Goal: Task Accomplishment & Management: Manage account settings

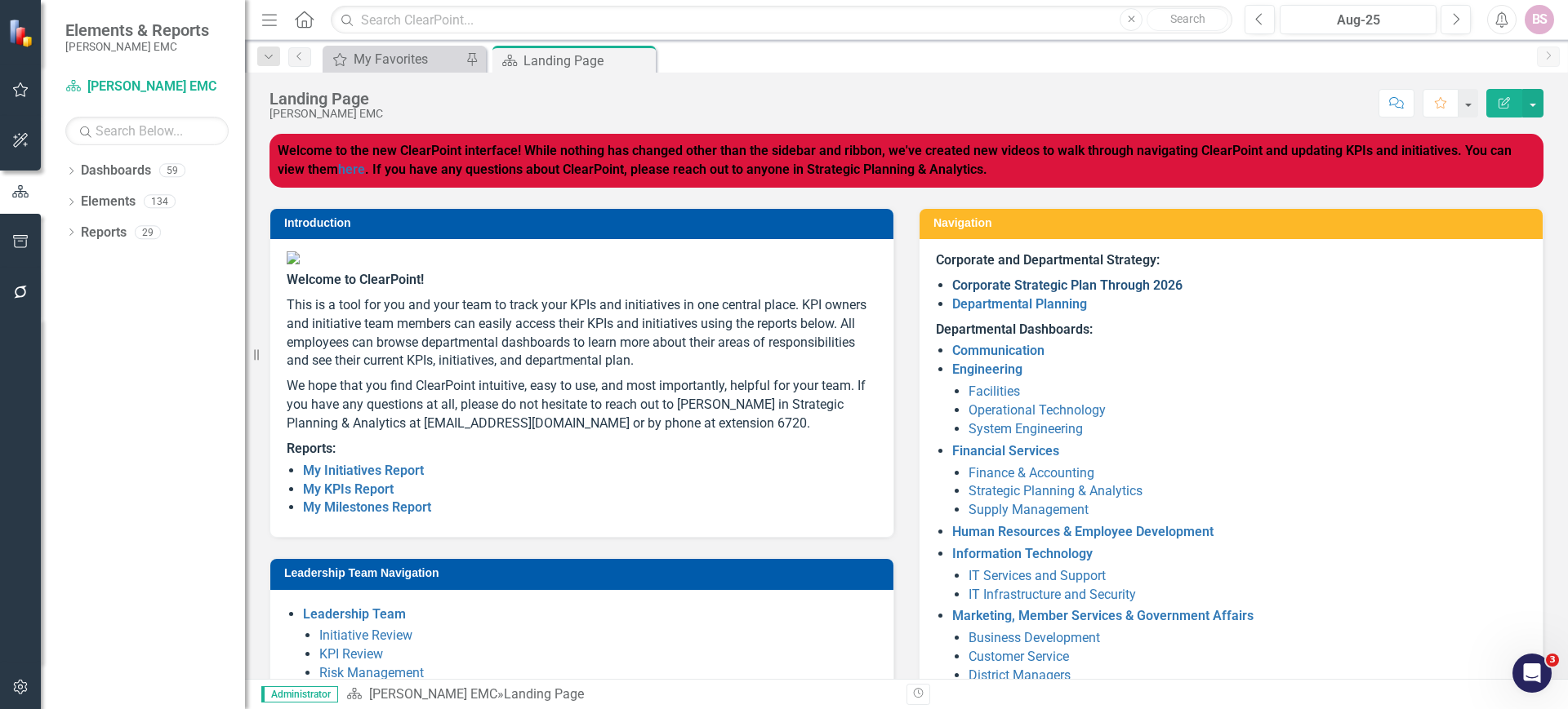
click at [974, 283] on link "Corporate Strategic Plan Through 2026" at bounding box center [1067, 285] width 230 height 15
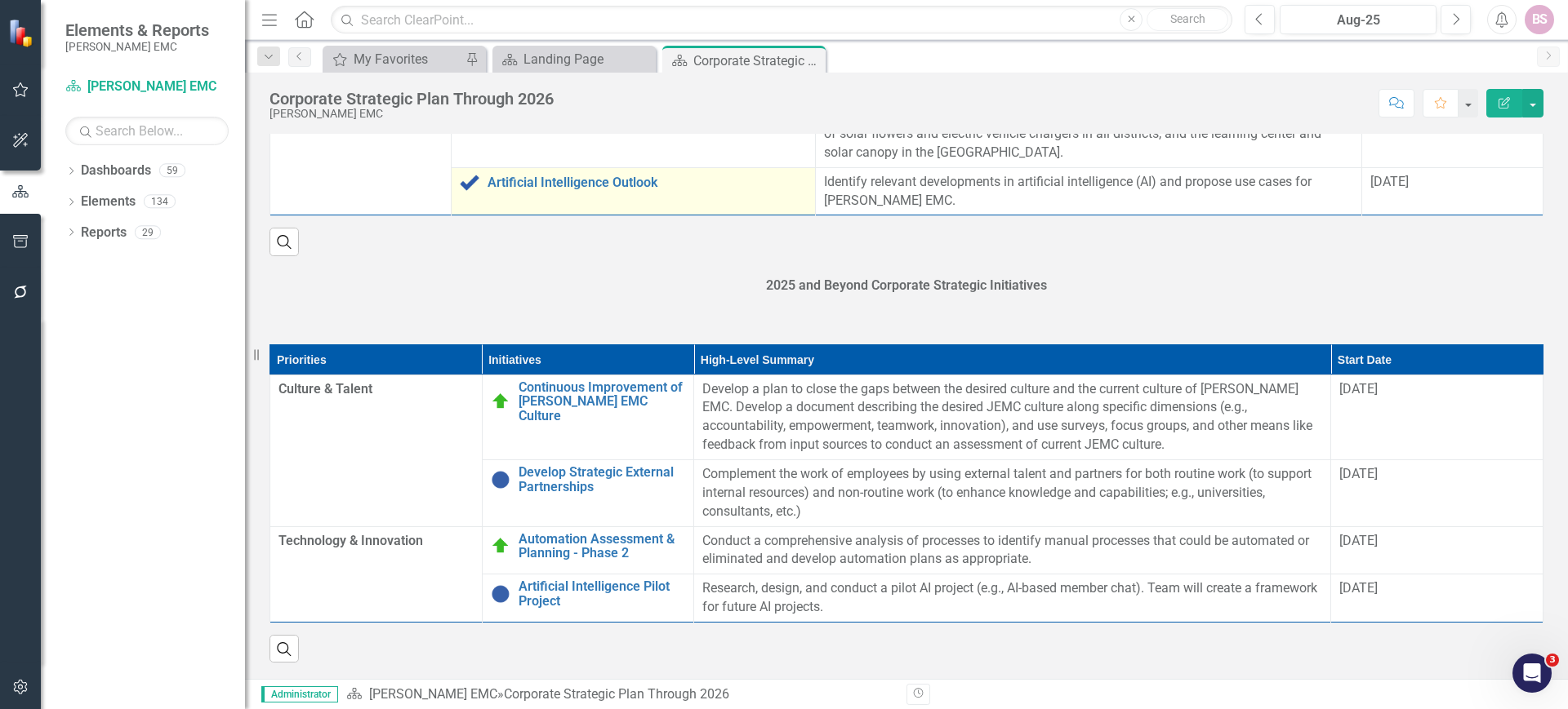
scroll to position [1780, 0]
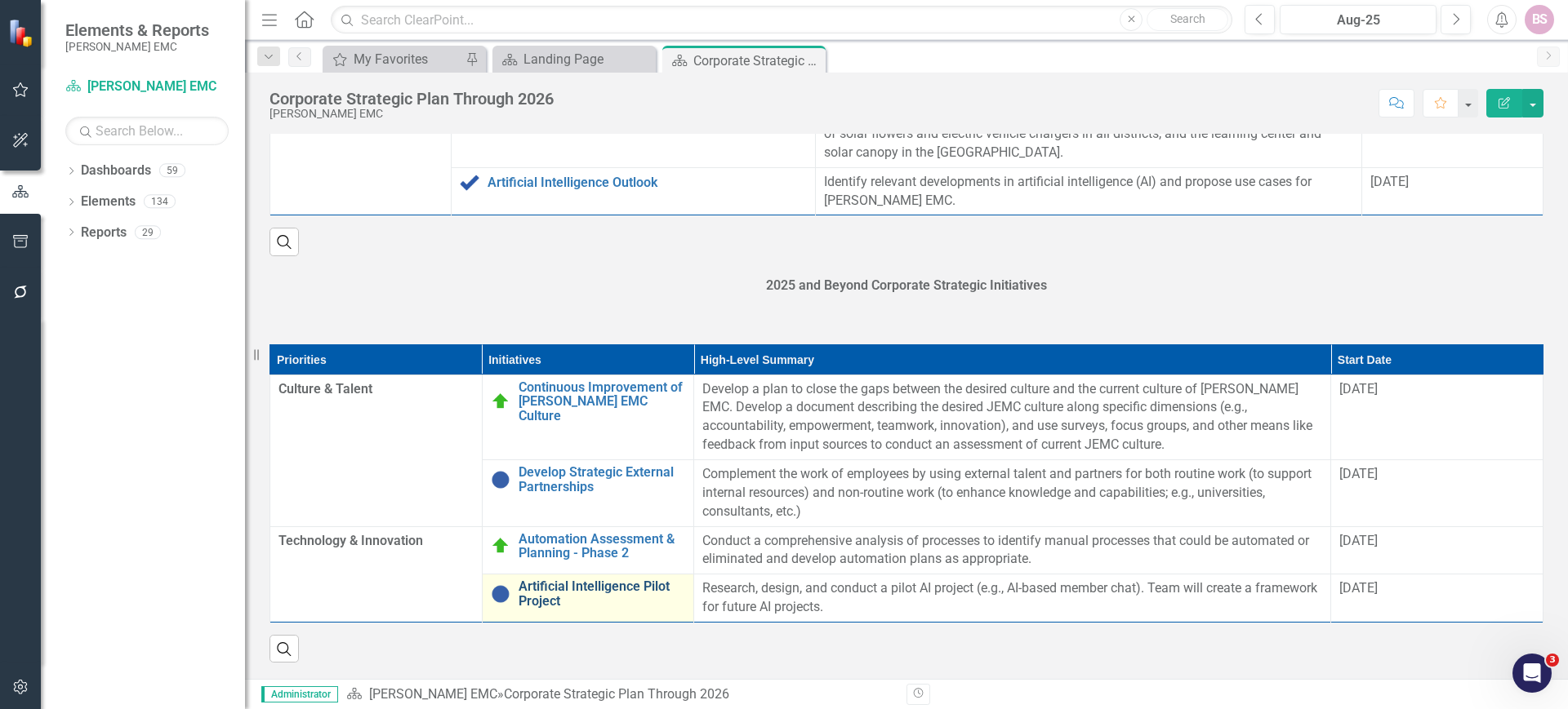
click at [577, 585] on link "Artificial Intelligence Pilot Project" at bounding box center [602, 593] width 167 height 28
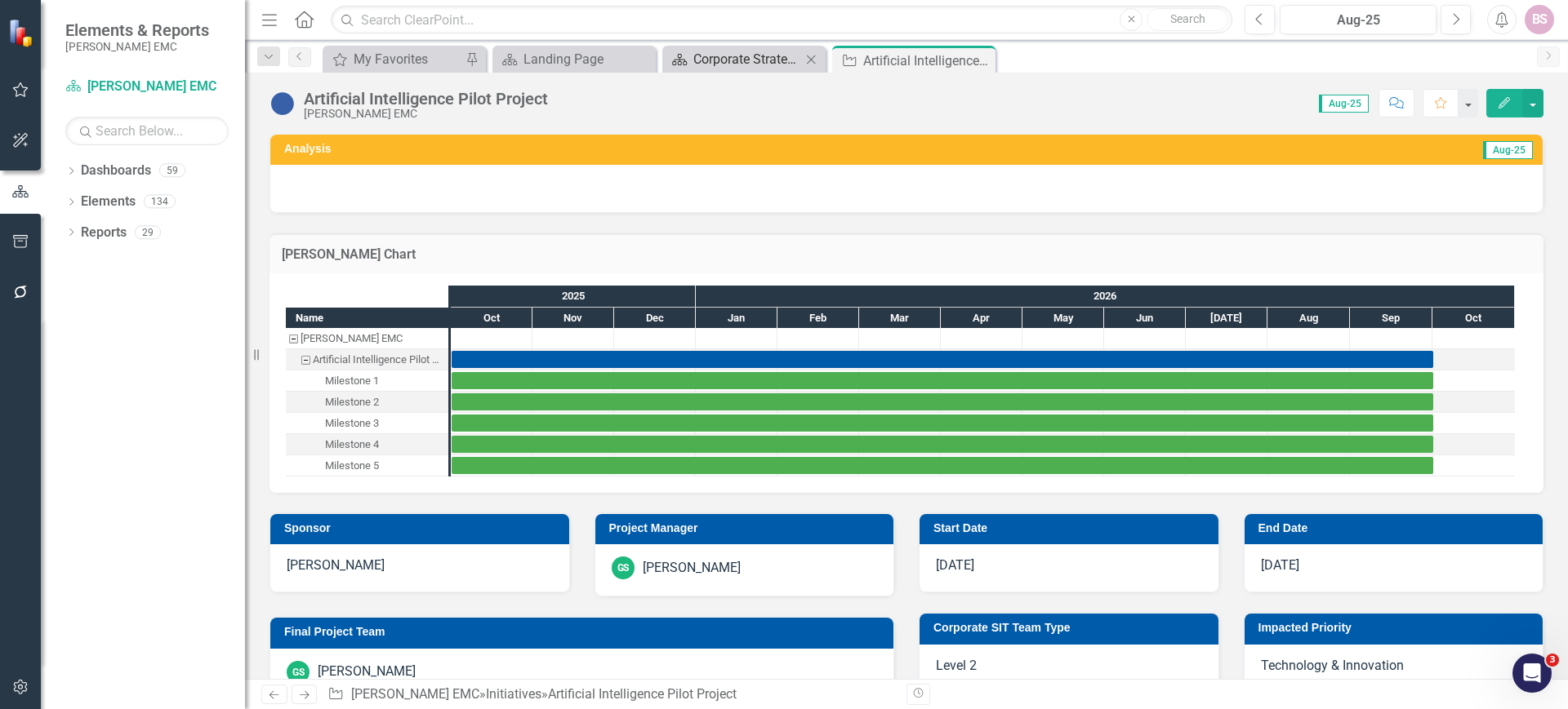
click at [787, 52] on div "Corporate Strategic Plan Through 2026" at bounding box center [747, 59] width 108 height 21
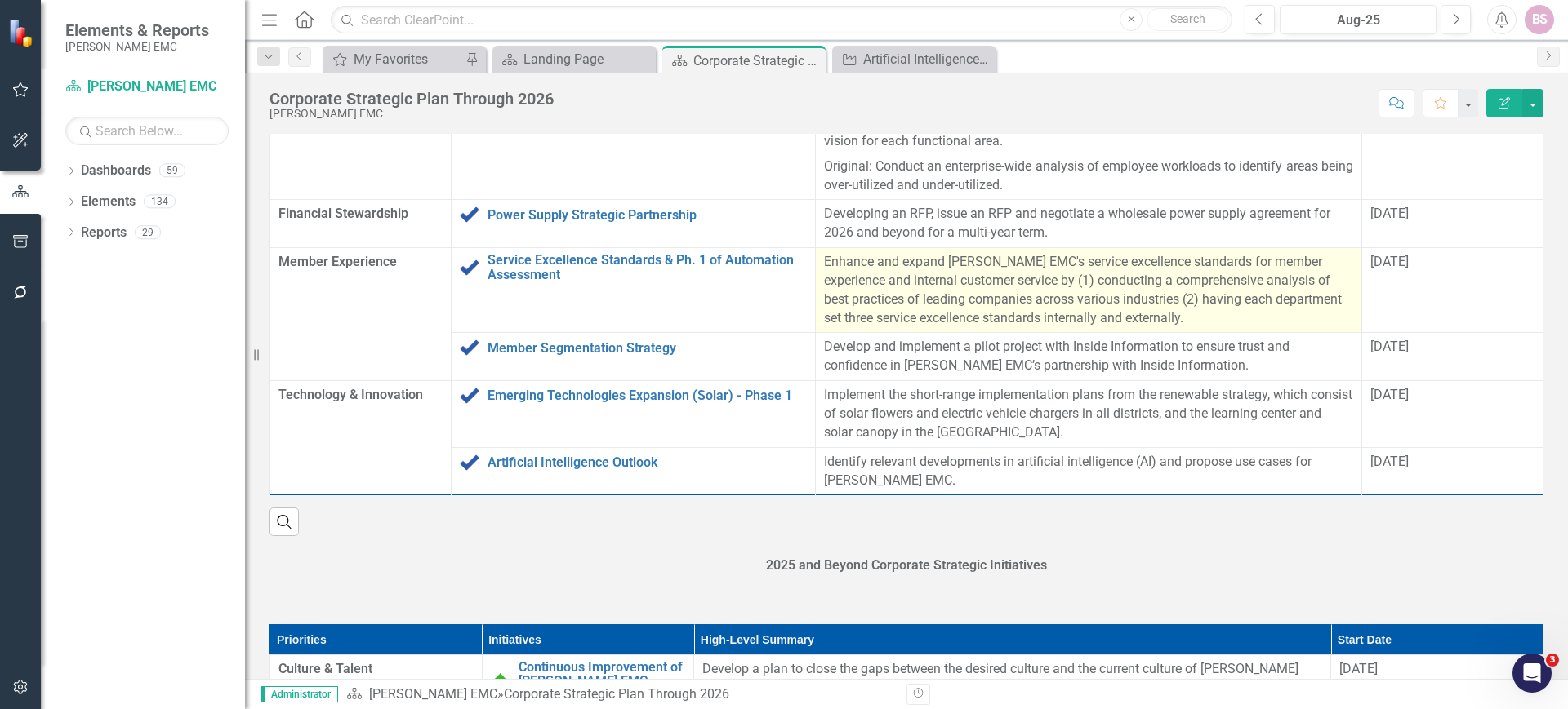
scroll to position [1780, 0]
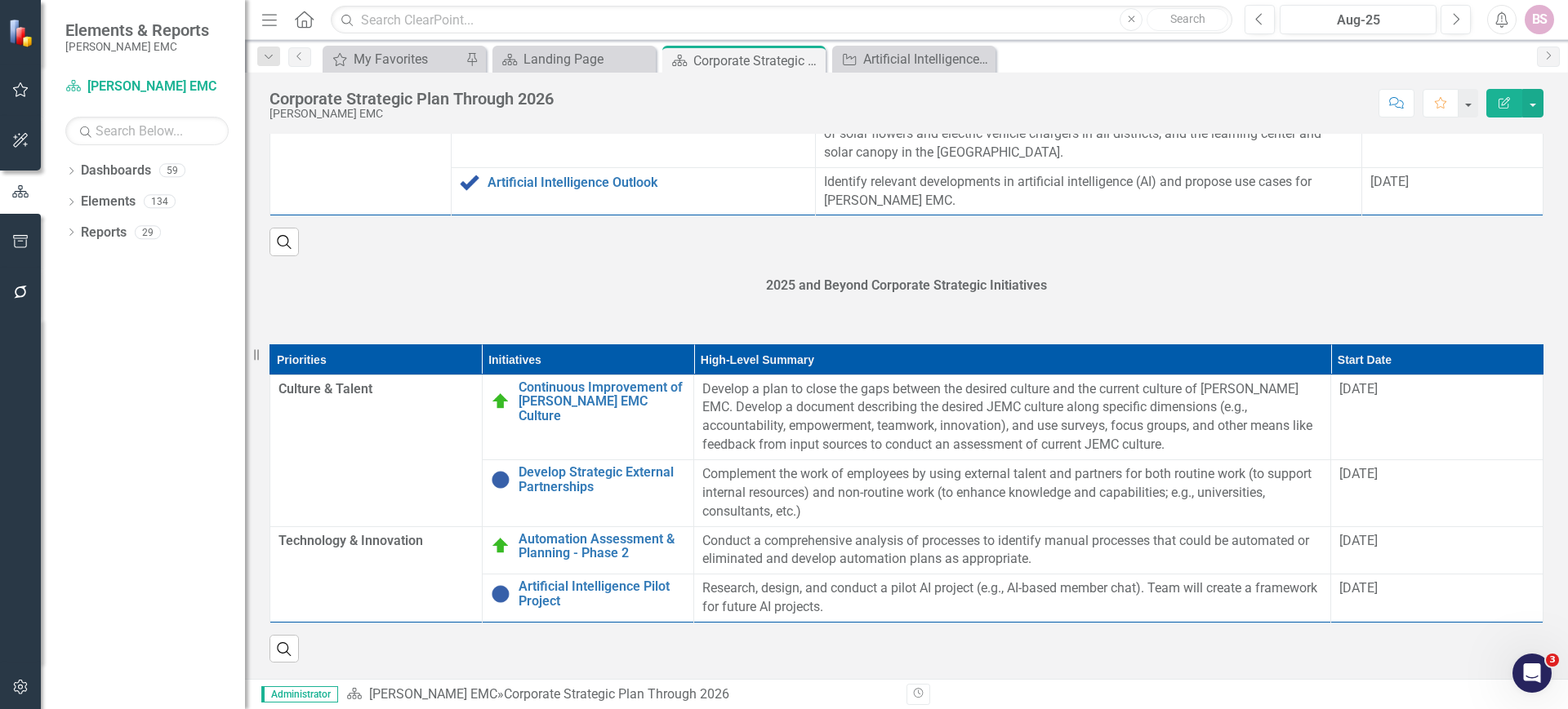
click at [1430, 333] on div "Priorities Initiatives High-Level Summary Start Date Culture & Talent Continuou…" at bounding box center [907, 494] width 1298 height 340
click at [1428, 339] on div "Priorities Initiatives High-Level Summary Start Date Culture & Talent Continuou…" at bounding box center [907, 494] width 1298 height 340
click at [1421, 367] on th "Start Date" at bounding box center [1437, 359] width 212 height 30
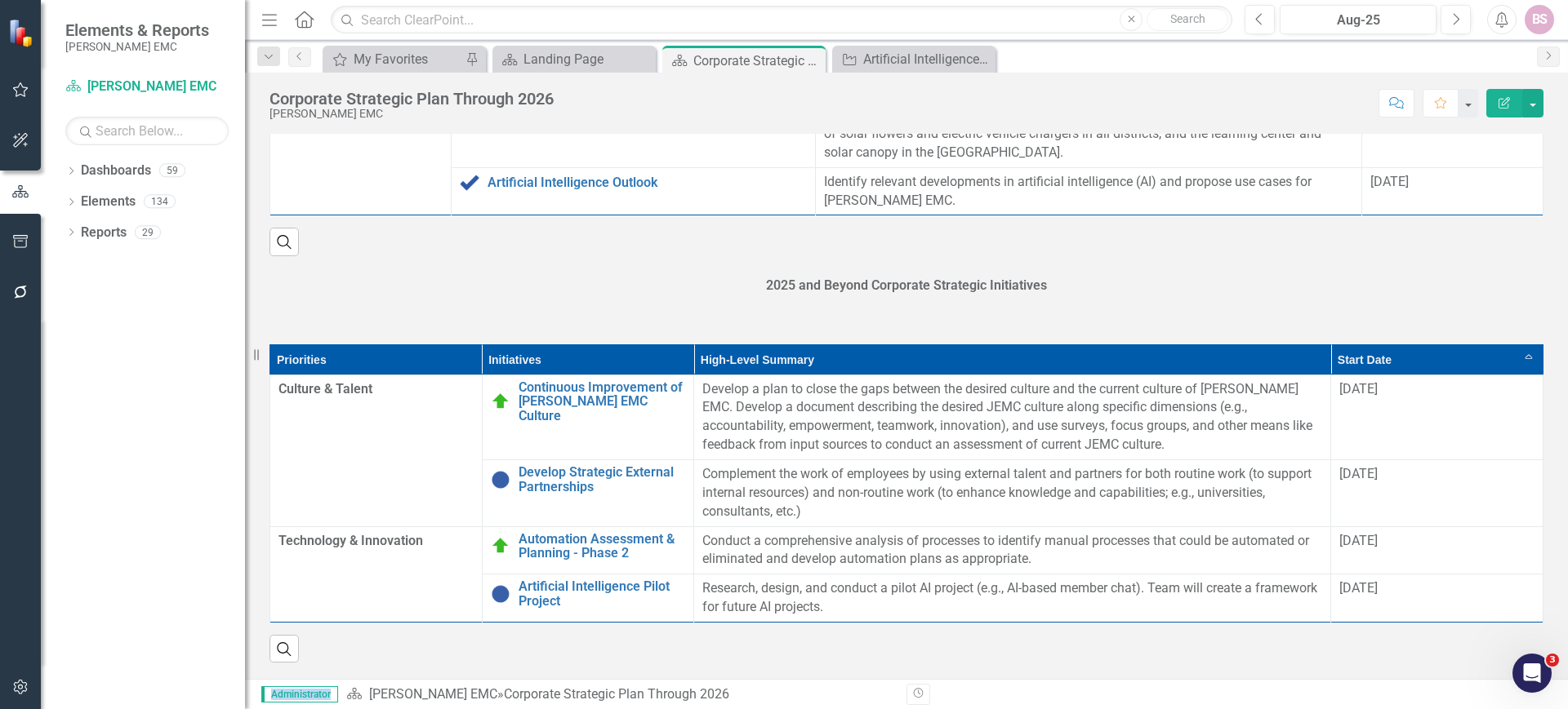
click at [1421, 367] on th "Start Date Sort Ascending" at bounding box center [1437, 359] width 212 height 30
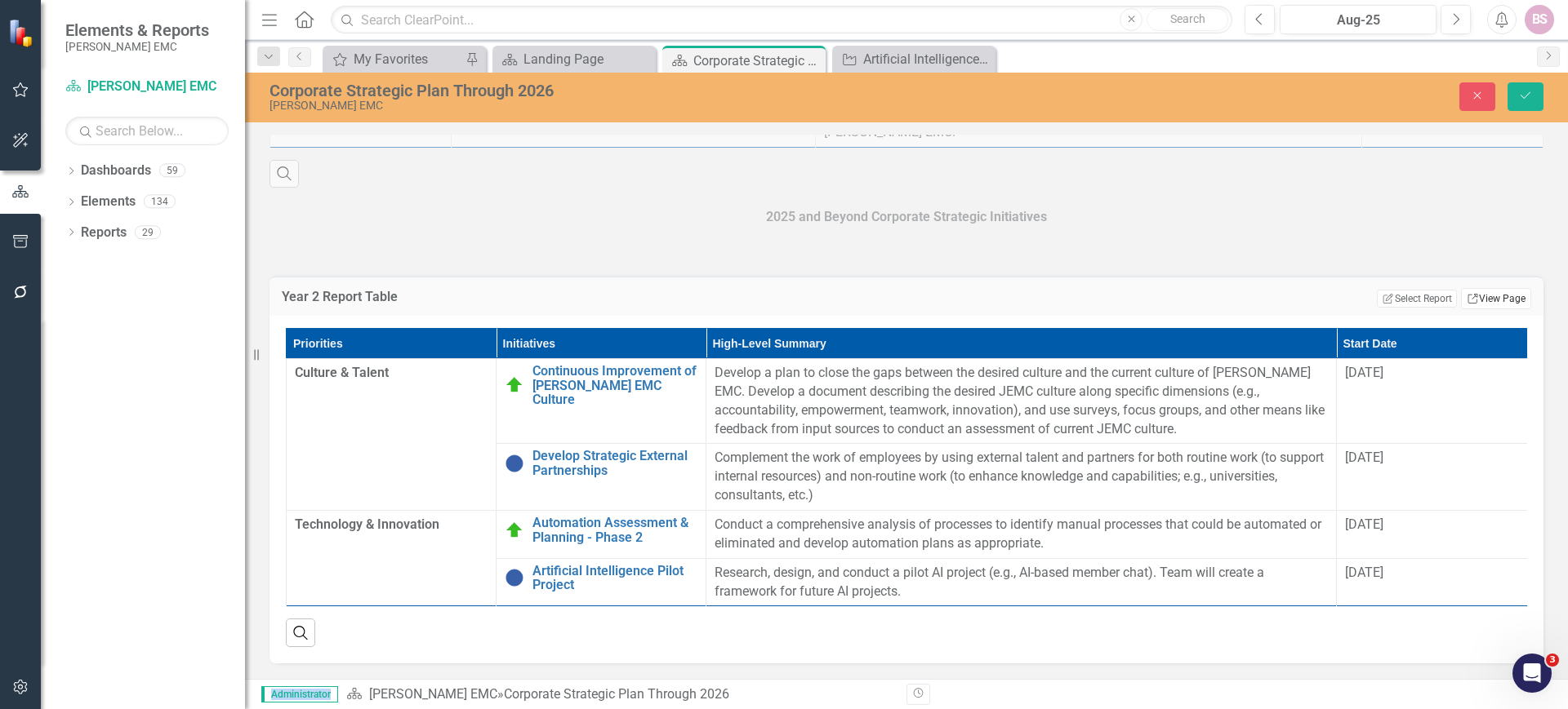
click at [1467, 304] on icon "Link" at bounding box center [1473, 298] width 12 height 9
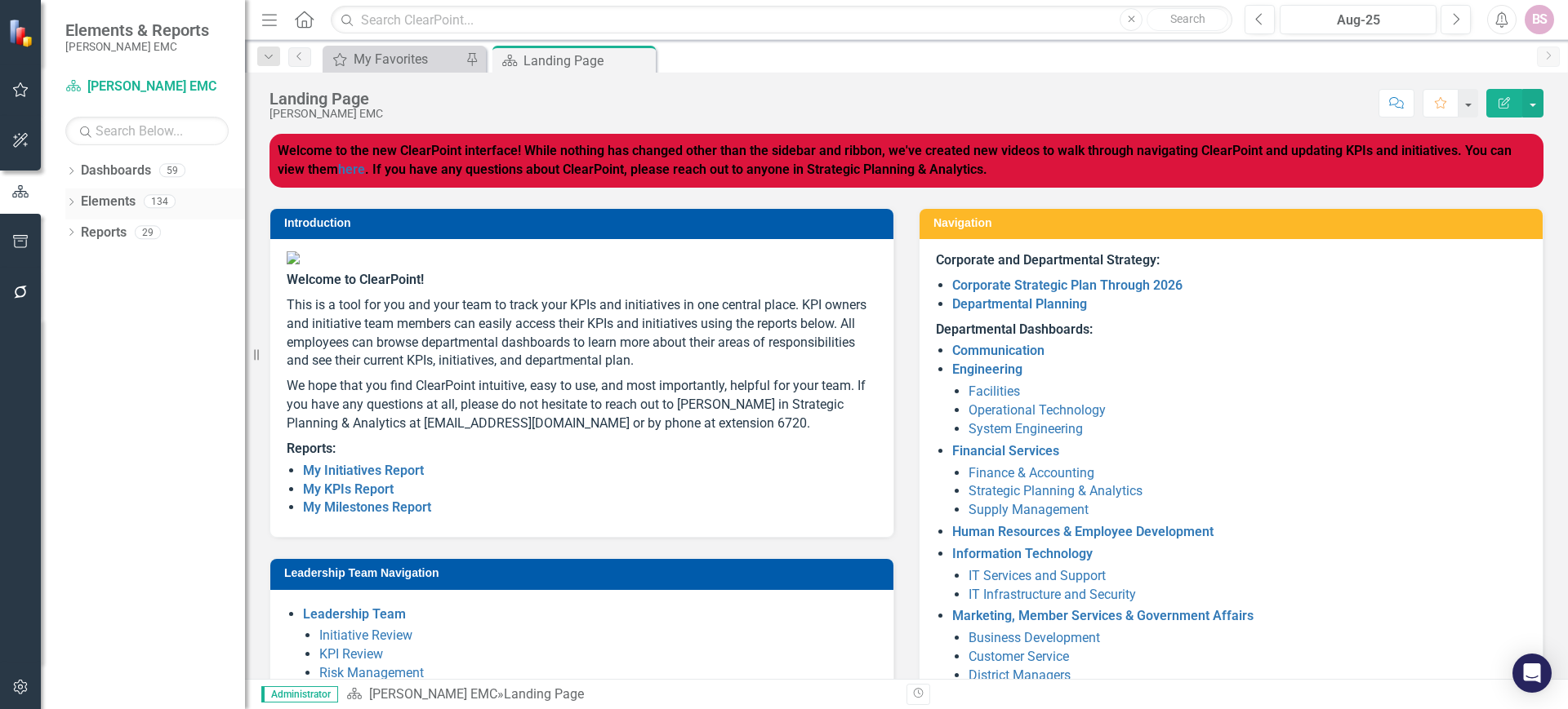
click at [70, 202] on icon "Dropdown" at bounding box center [70, 203] width 11 height 9
click at [125, 296] on link "Initiative Initiatives" at bounding box center [129, 294] width 79 height 19
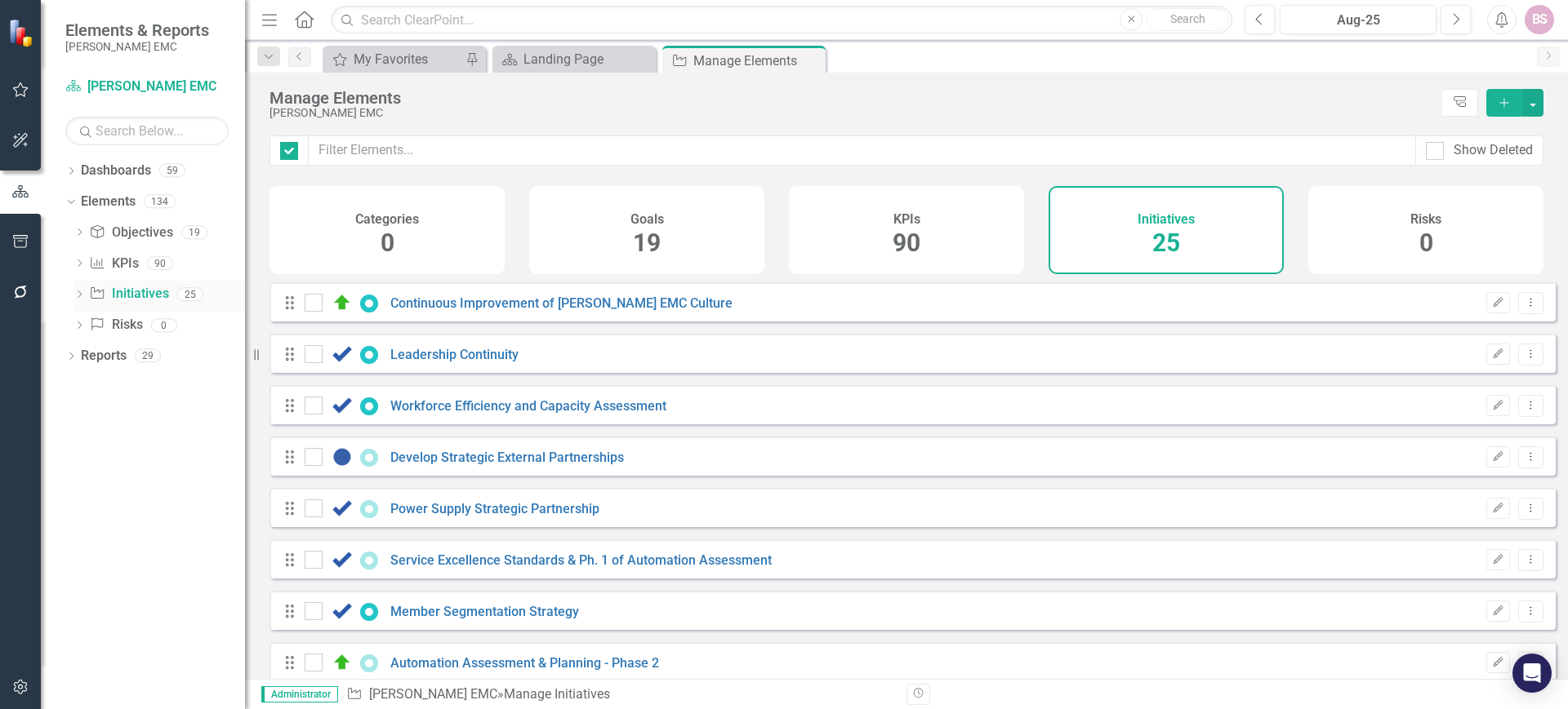
checkbox input "false"
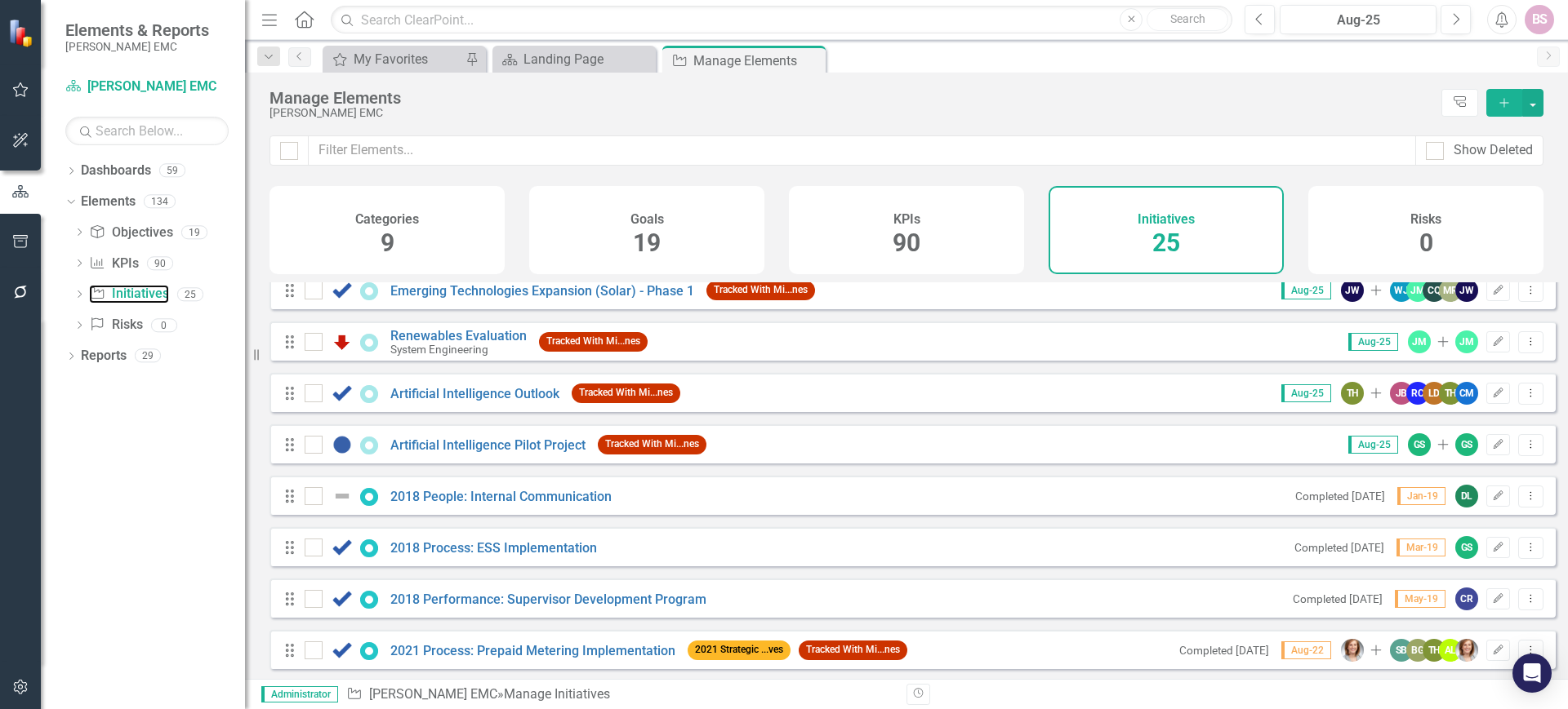
scroll to position [510, 0]
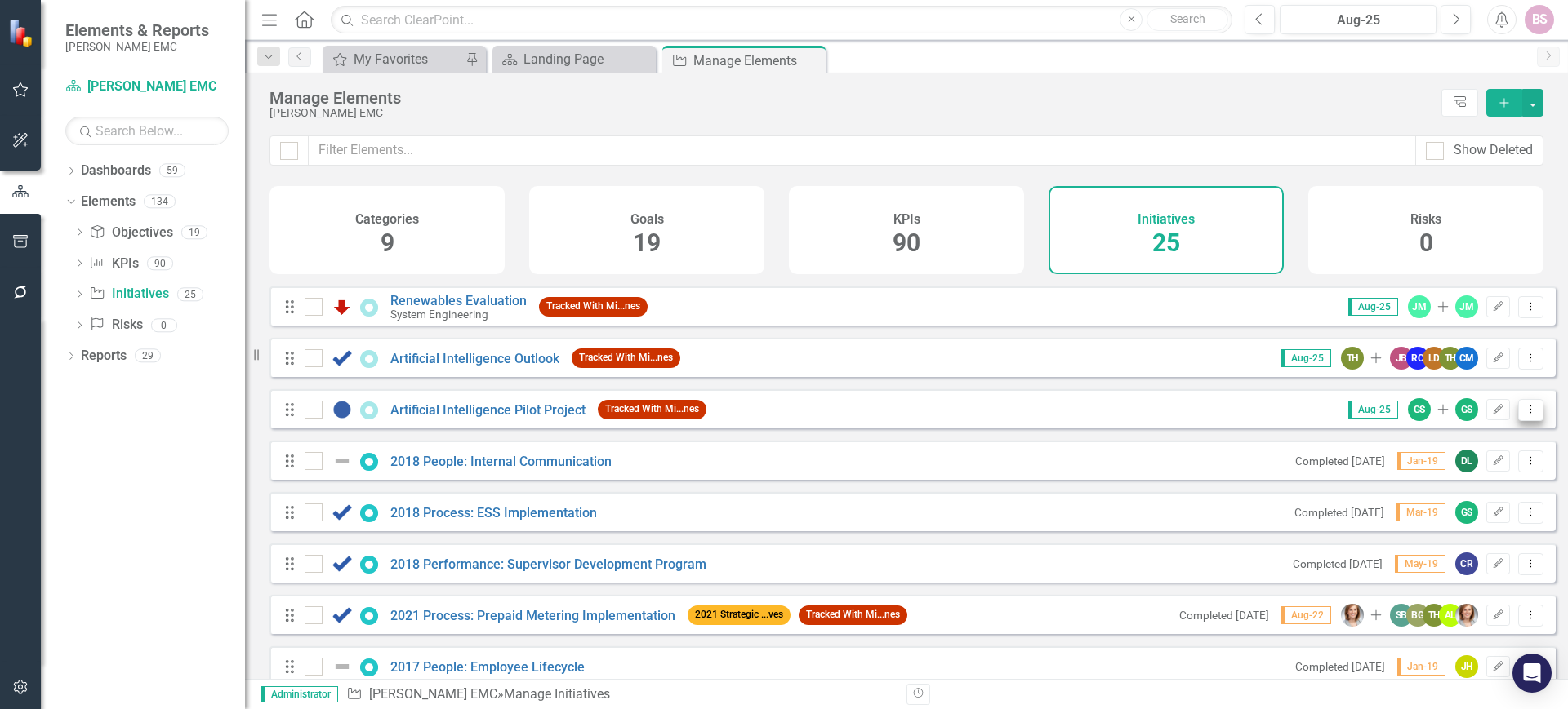
click at [1524, 415] on icon "Dropdown Menu" at bounding box center [1531, 409] width 14 height 10
click at [1488, 519] on link "Copy Duplicate Initiative" at bounding box center [1457, 509] width 146 height 30
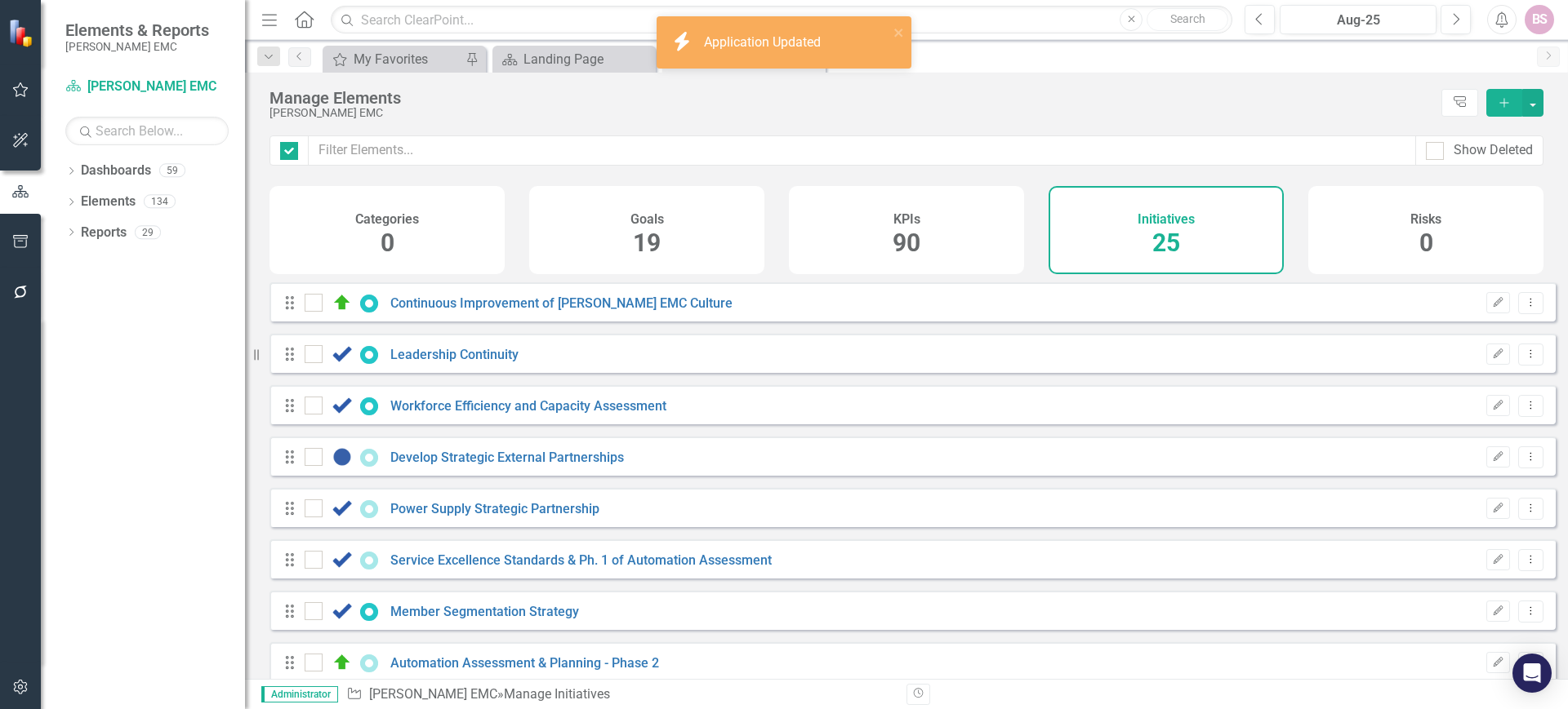
checkbox input "false"
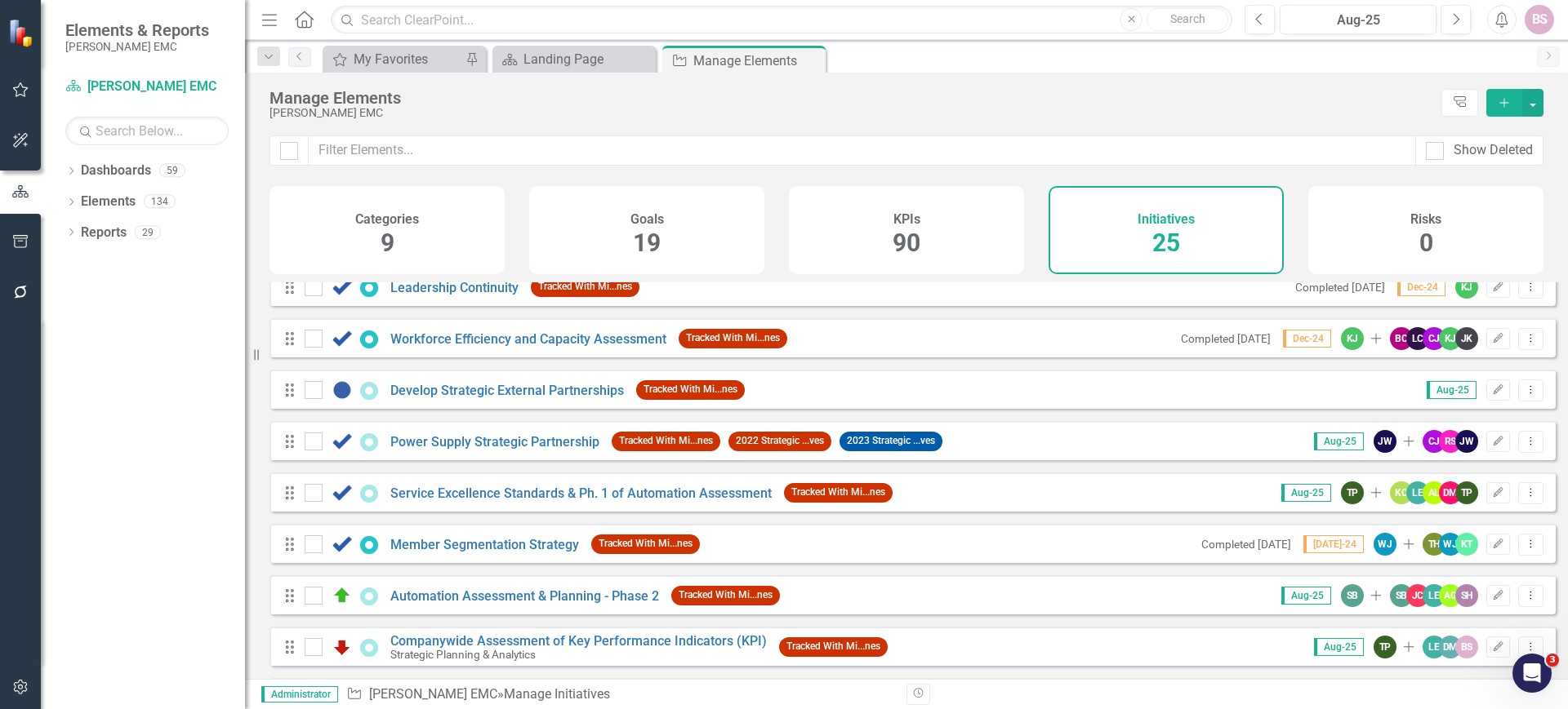
scroll to position [102, 0]
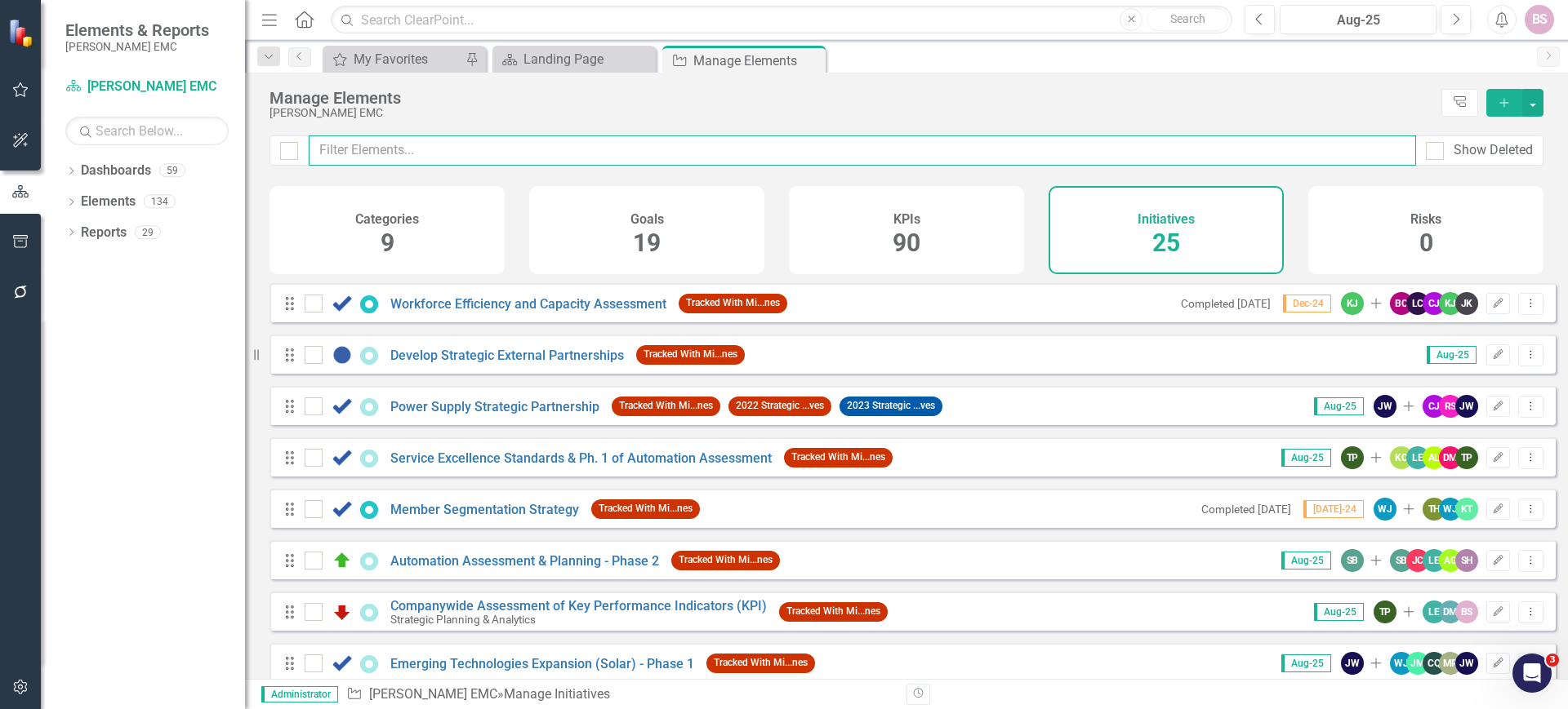
click at [568, 155] on input "text" at bounding box center [862, 150] width 1108 height 30
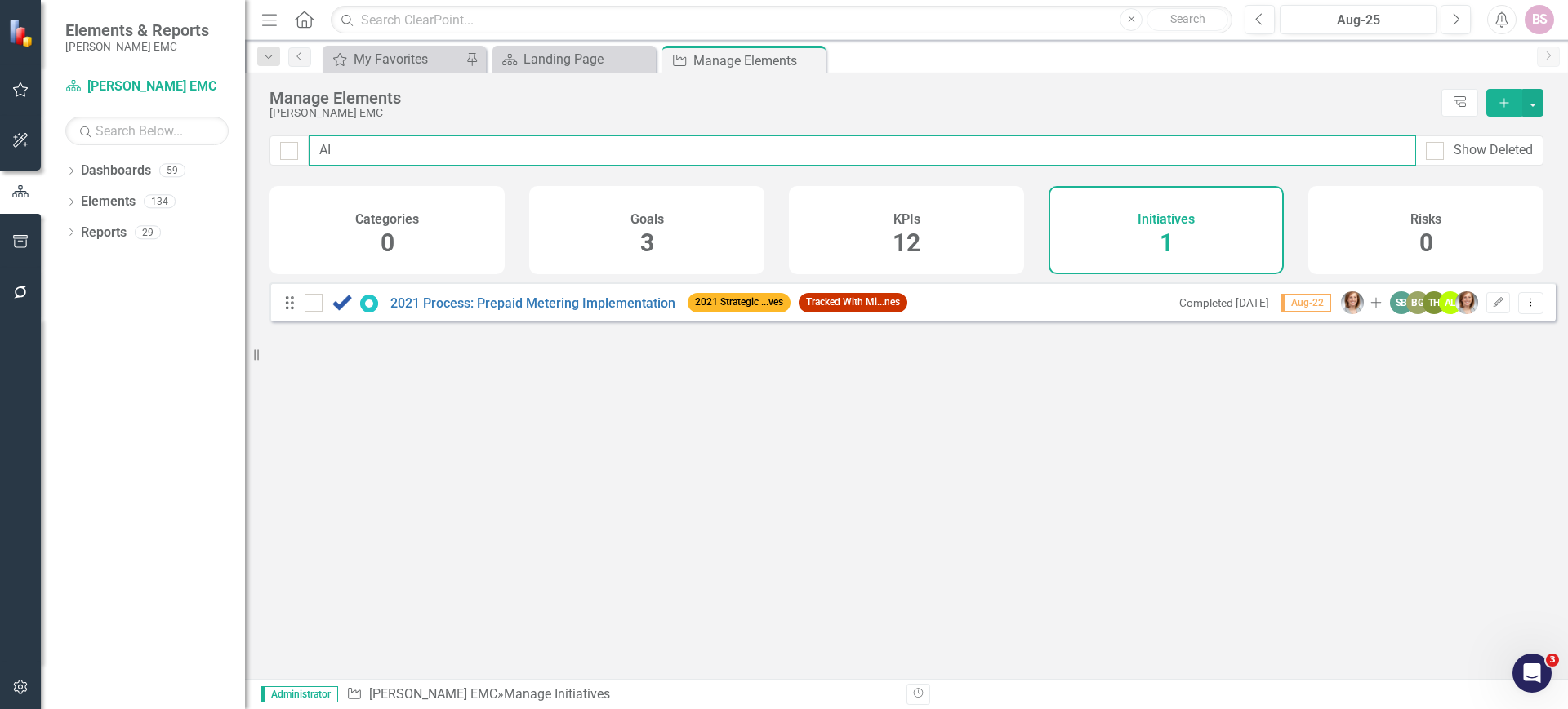
type input "A"
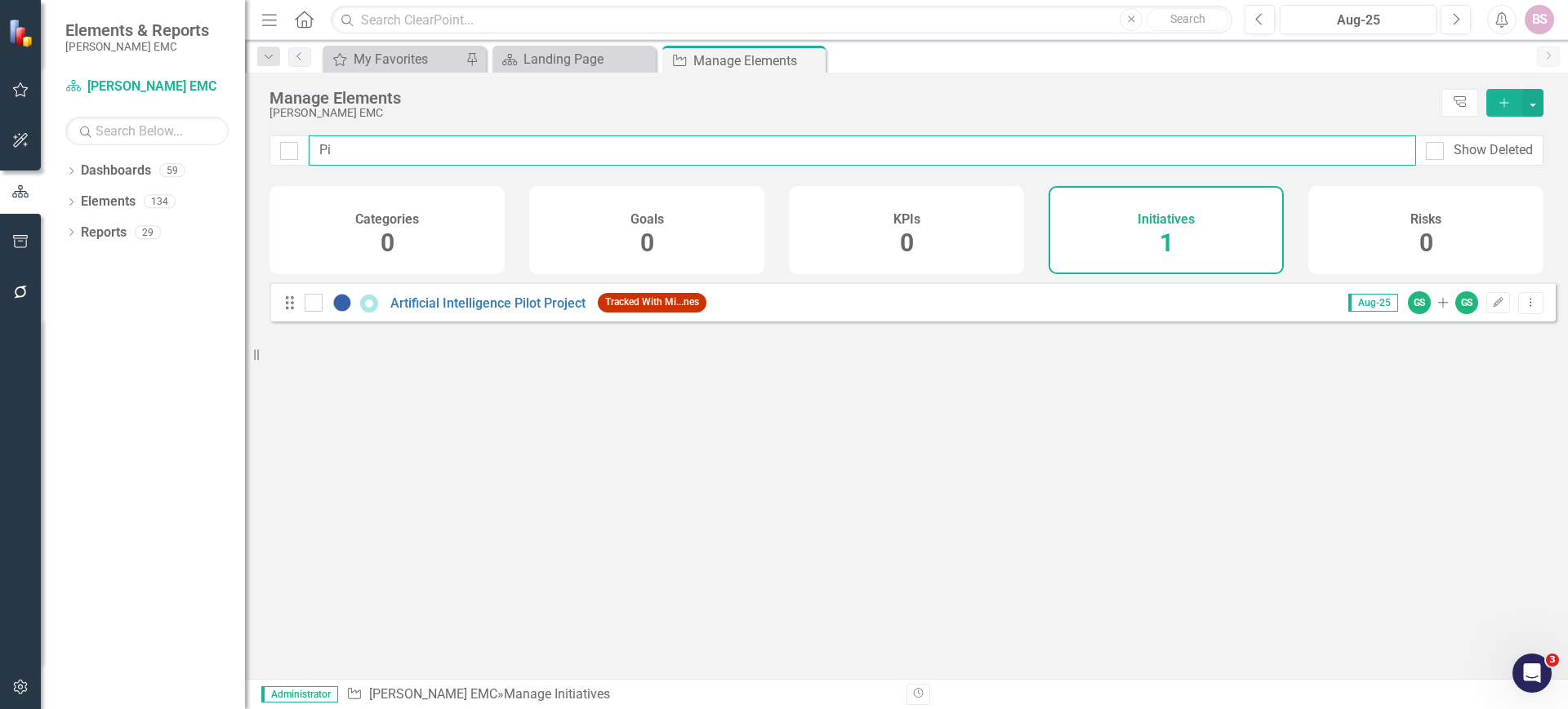
type input "P"
type input "Pilot"
click at [1526, 314] on button "Dropdown Menu" at bounding box center [1530, 303] width 25 height 22
click at [1466, 407] on link "Copy Duplicate Initiative" at bounding box center [1457, 403] width 146 height 30
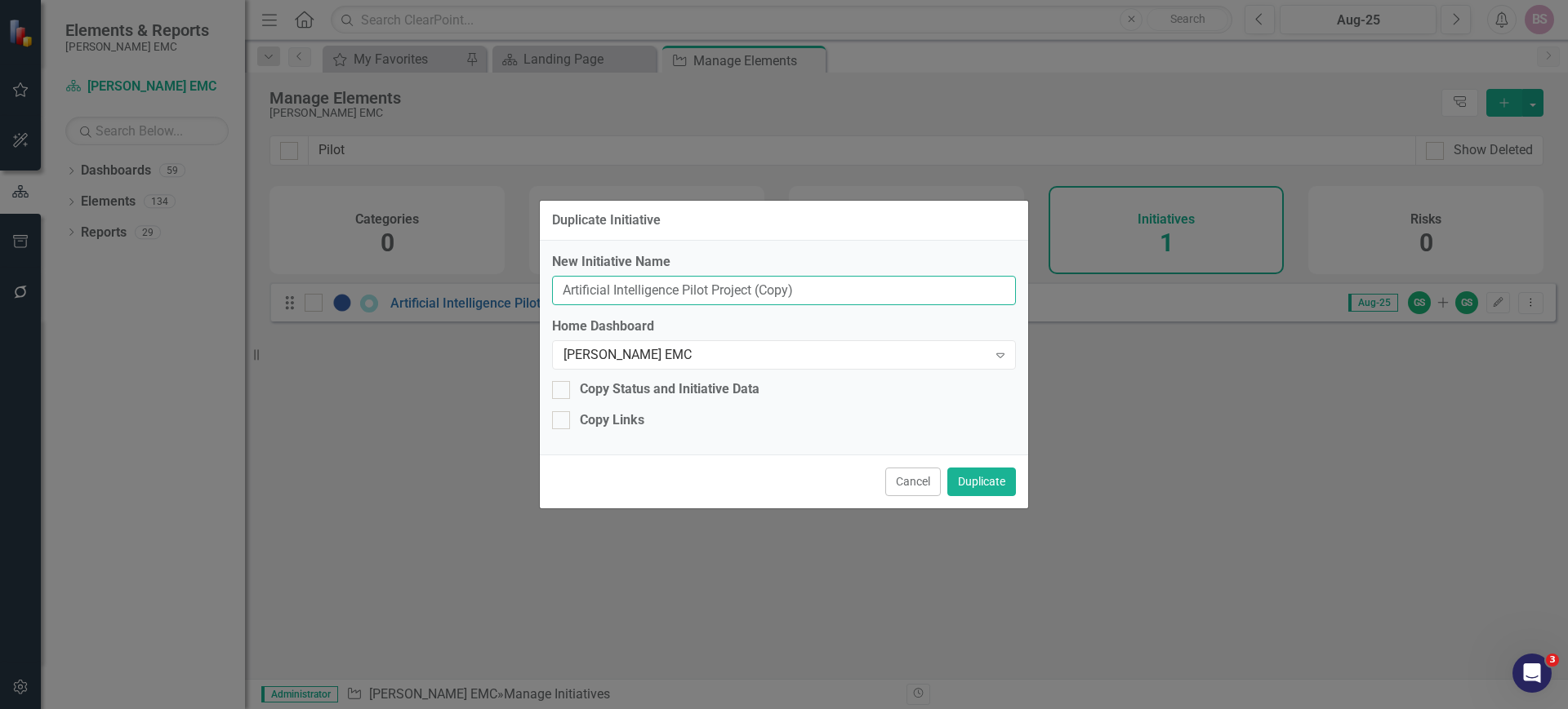
drag, startPoint x: 810, startPoint y: 289, endPoint x: 757, endPoint y: 289, distance: 53.0
click at [757, 289] on input "Artificial Intelligence Pilot Project (Copy)" at bounding box center [784, 290] width 464 height 30
type input "Artificial Intelligence Pilot Project - Copy"
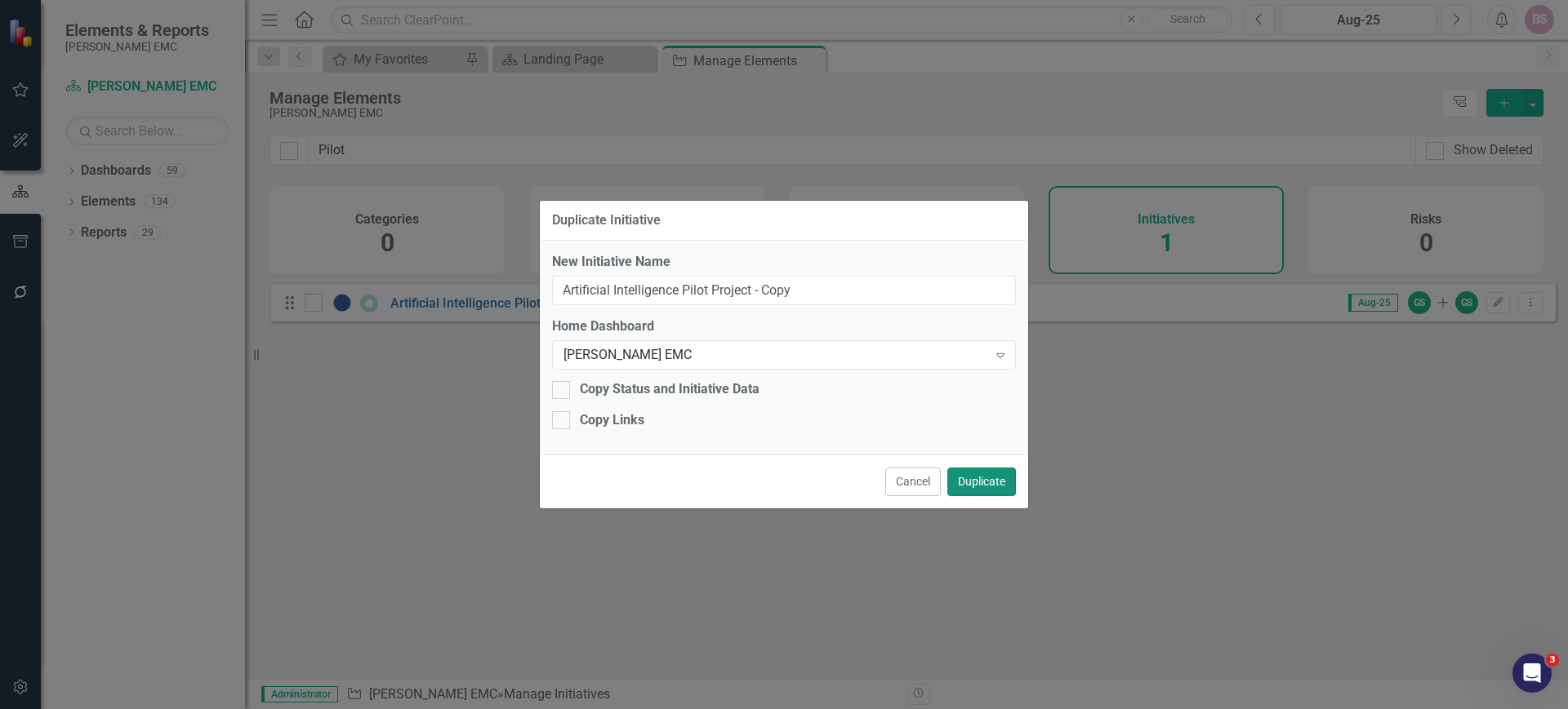
click at [992, 487] on button "Duplicate" at bounding box center [982, 482] width 69 height 28
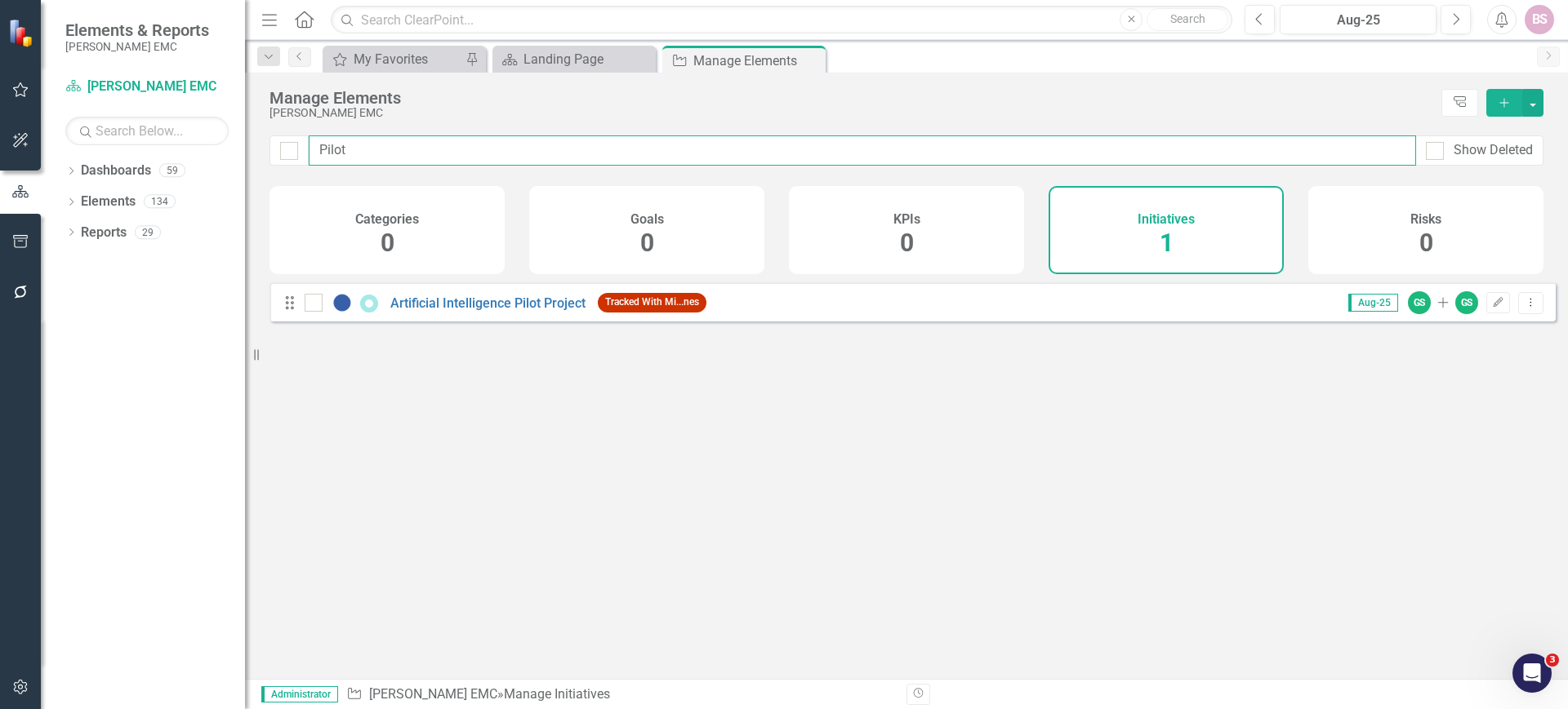
click at [362, 143] on input "Pilot" at bounding box center [862, 150] width 1108 height 30
type input "P"
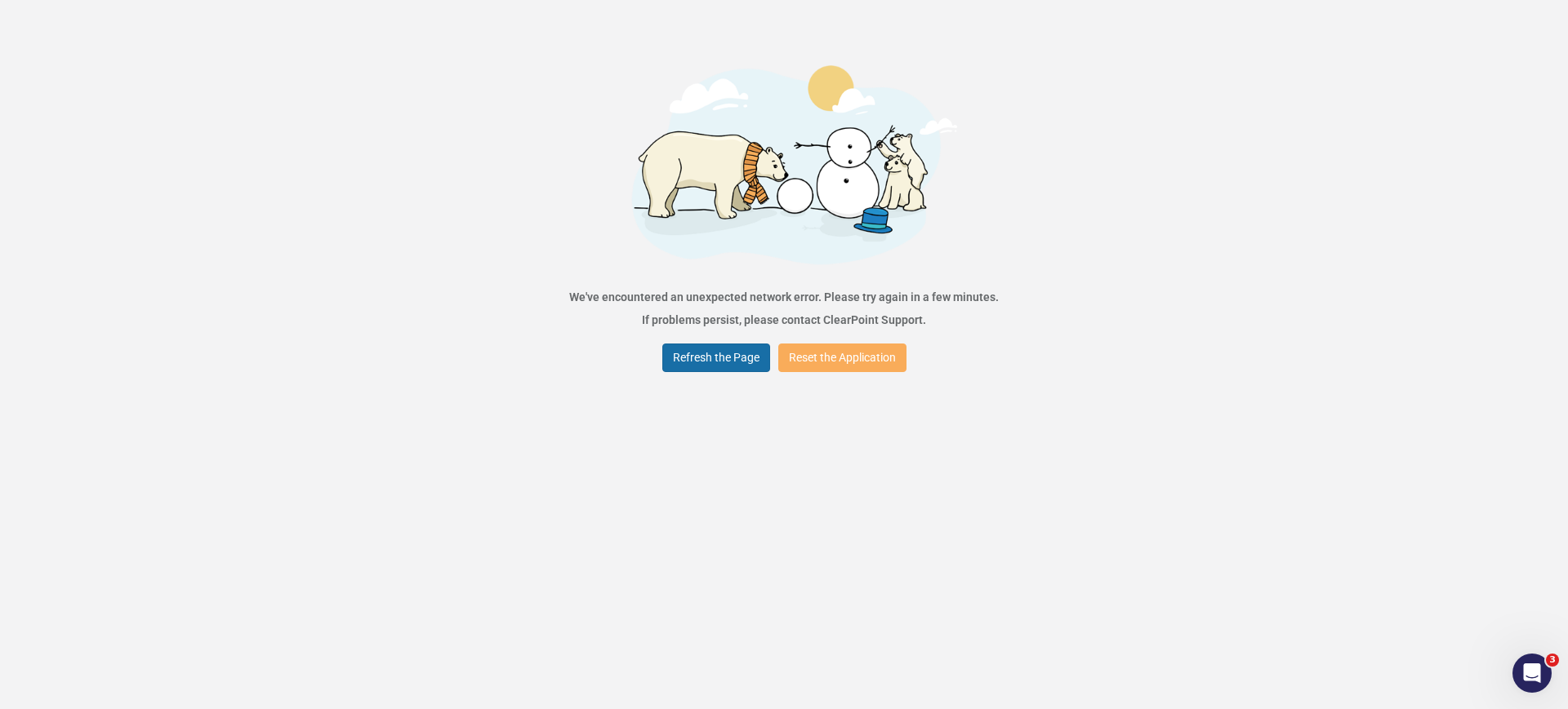
click at [708, 358] on button "Refresh the Page" at bounding box center [716, 357] width 108 height 28
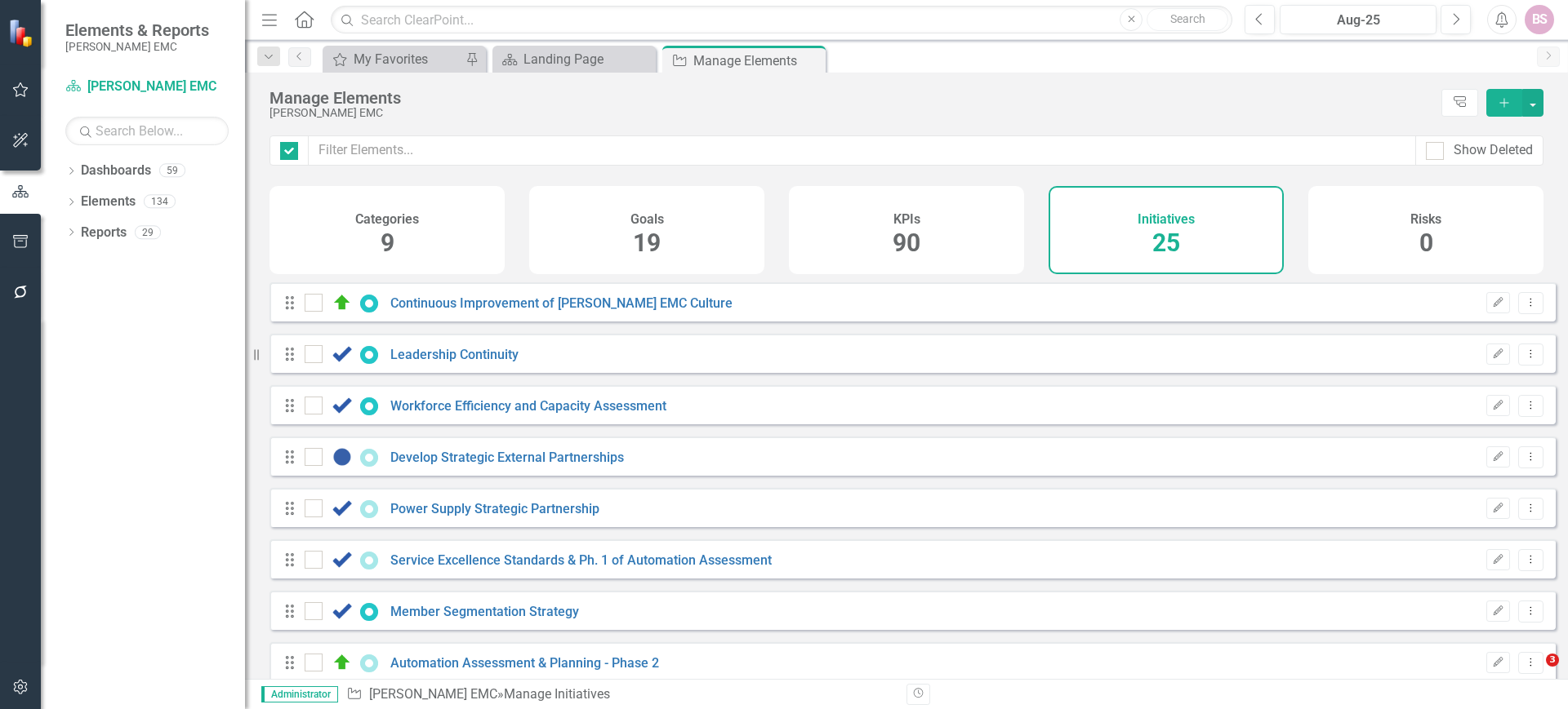
checkbox input "false"
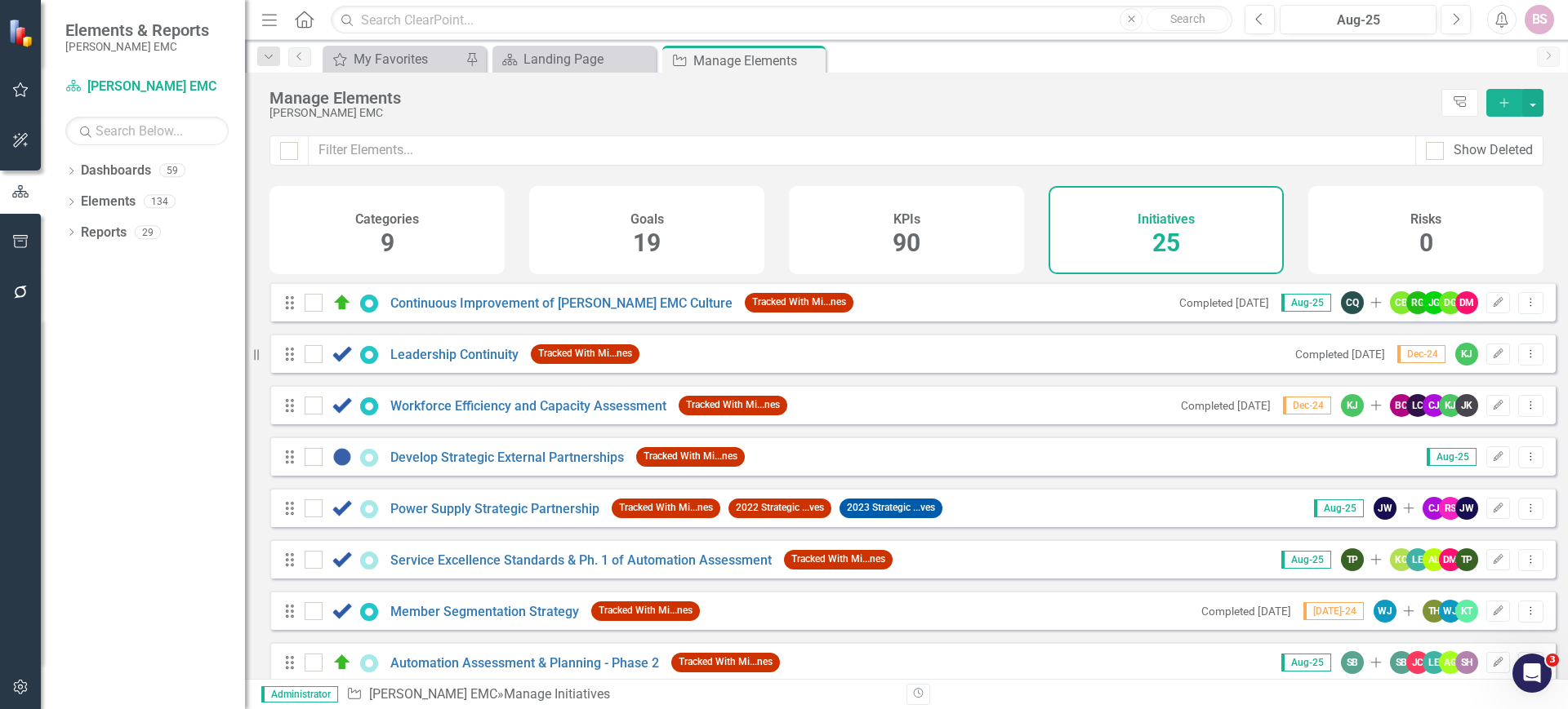
drag, startPoint x: 496, startPoint y: 120, endPoint x: 513, endPoint y: 144, distance: 29.4
click at [496, 121] on div "Manage Elements Jackson EMC Tree Explorer Add" at bounding box center [906, 104] width 1323 height 63
click at [513, 144] on input "text" at bounding box center [862, 150] width 1108 height 30
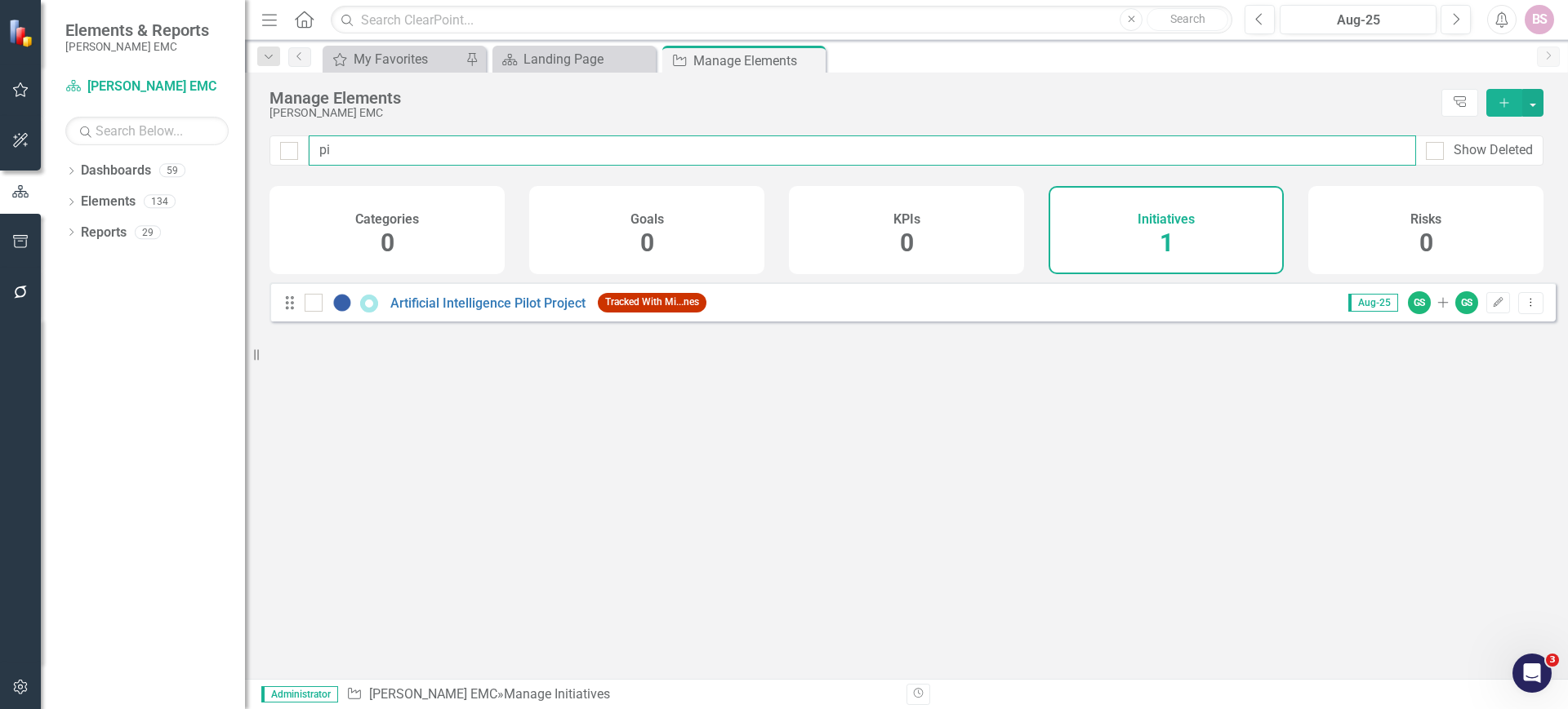
type input "p"
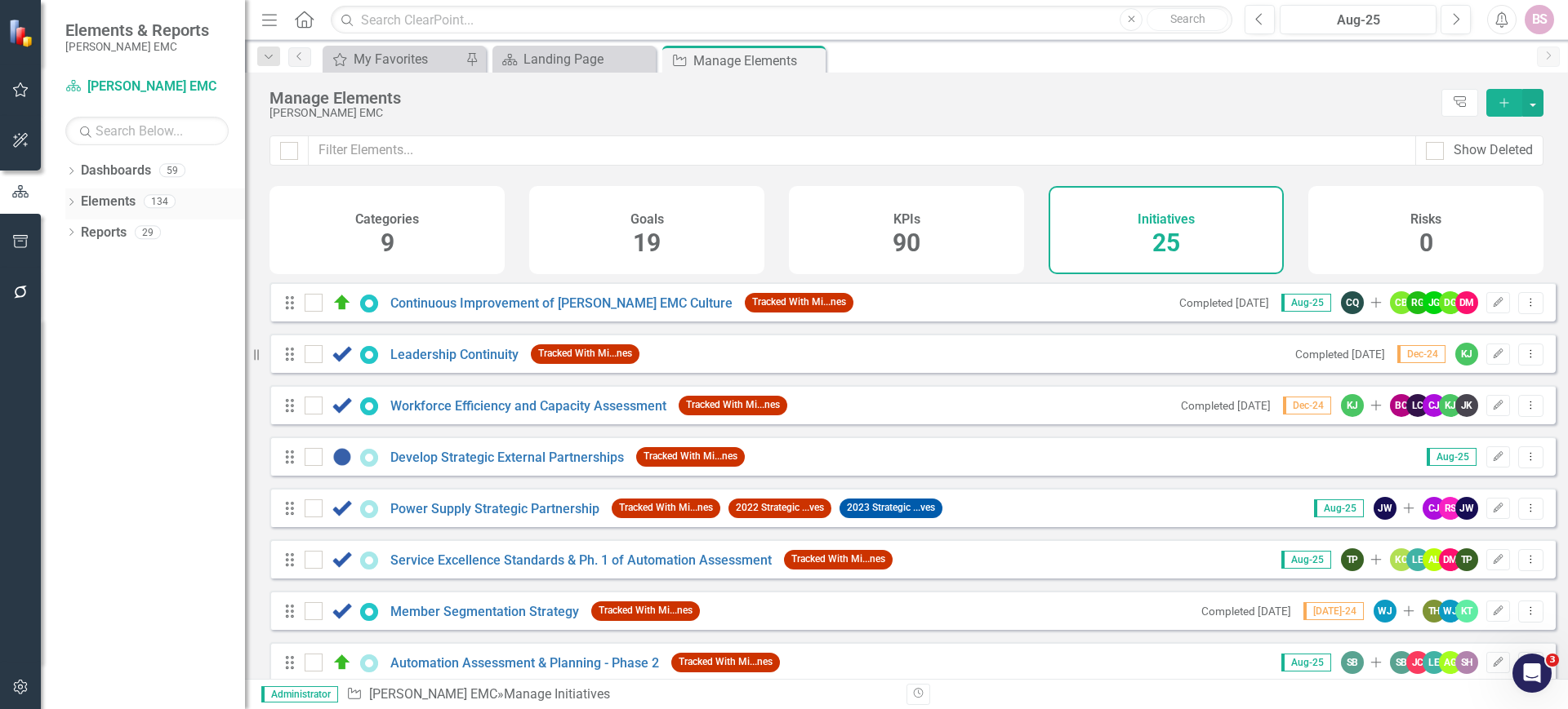
click at [86, 196] on link "Elements" at bounding box center [108, 202] width 55 height 19
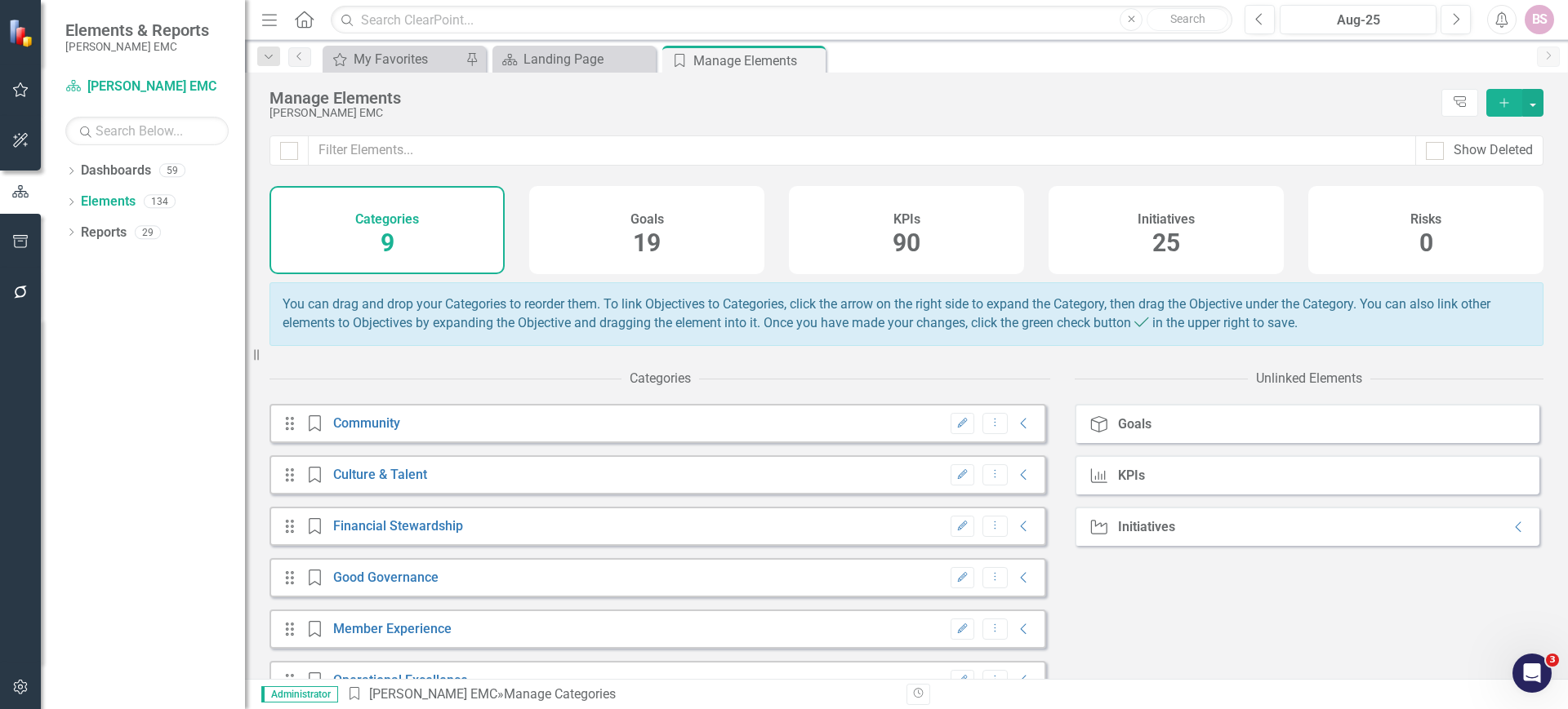
click at [1109, 200] on div "Initiatives 25" at bounding box center [1166, 230] width 235 height 88
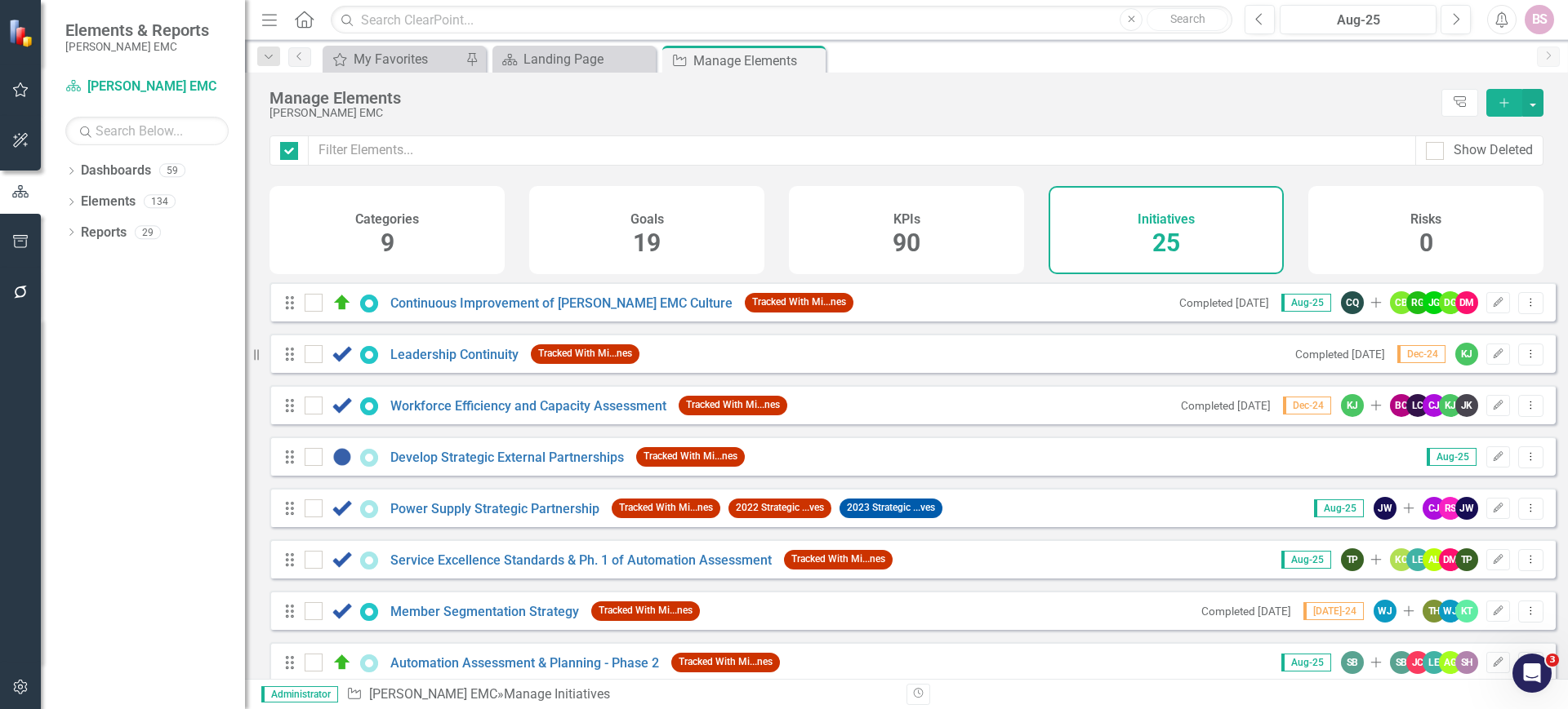
checkbox input "false"
click at [505, 154] on input "text" at bounding box center [862, 150] width 1108 height 30
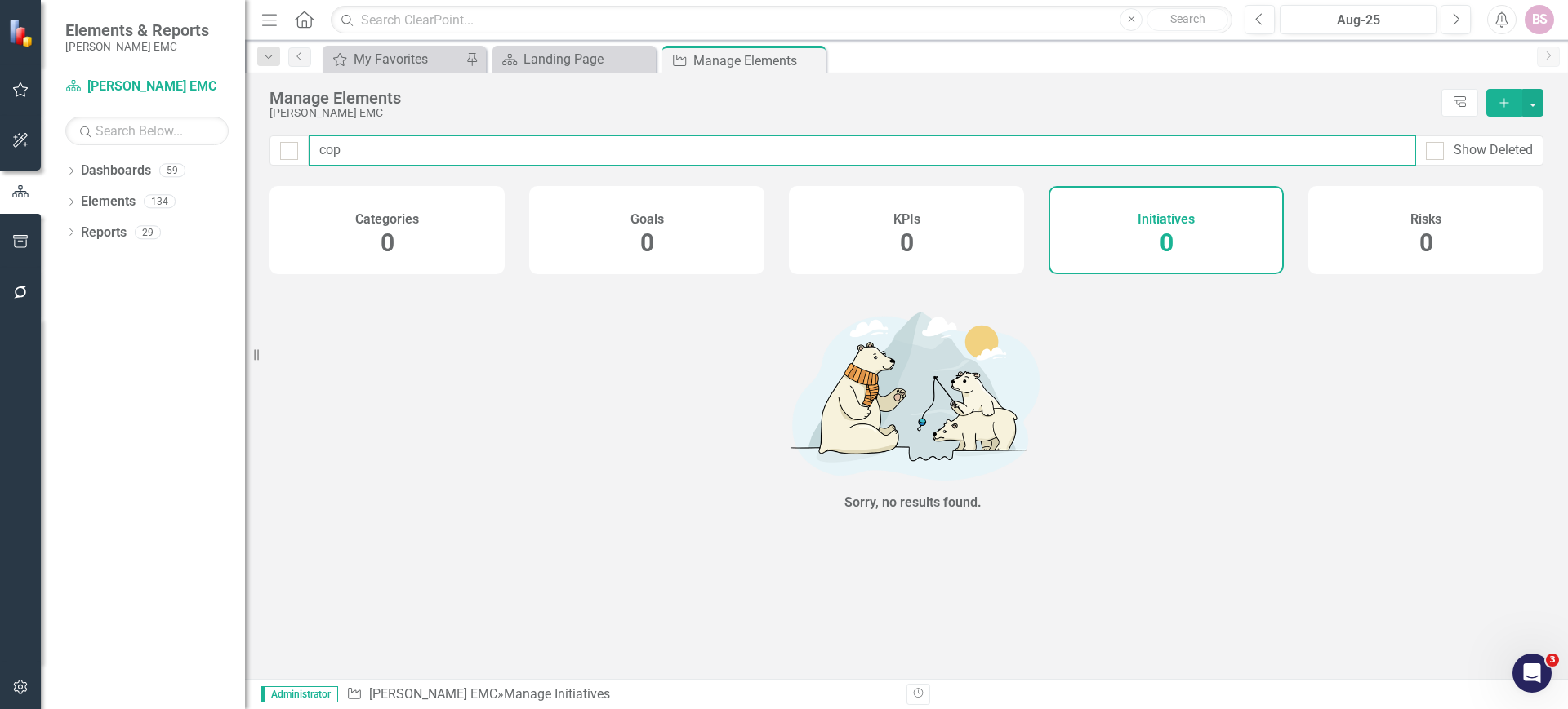
type input "co"
checkbox input "false"
type input "c"
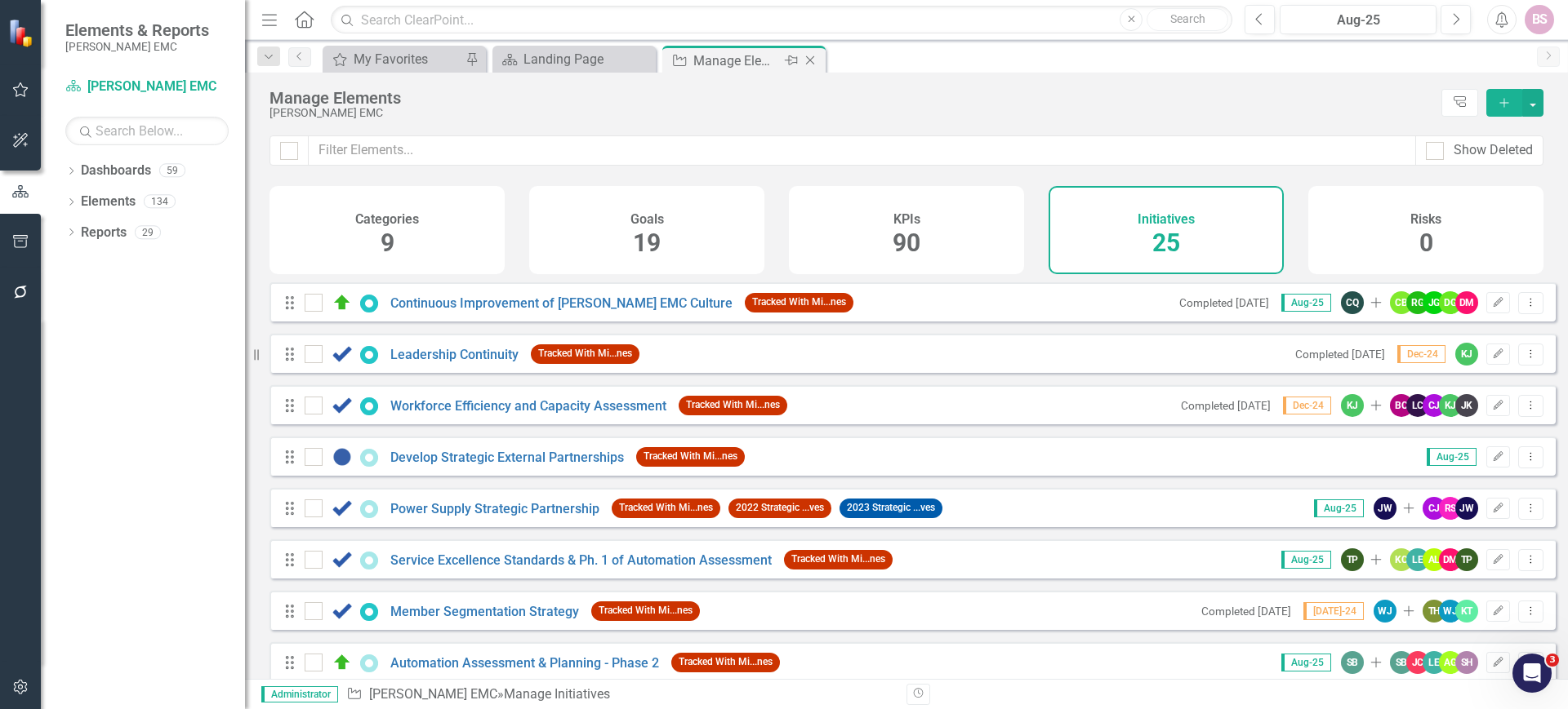
click at [811, 63] on icon "Close" at bounding box center [810, 60] width 16 height 13
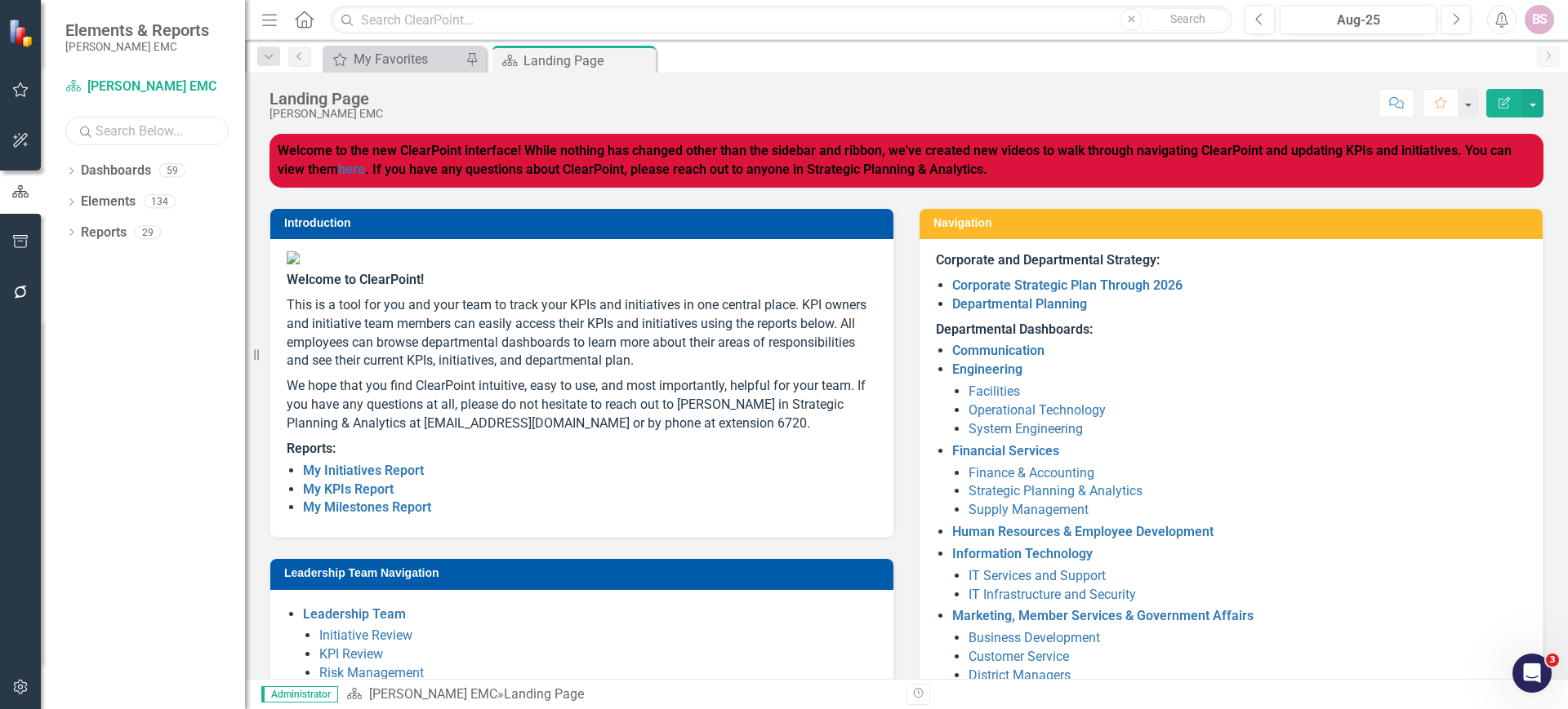
click at [109, 130] on input "text" at bounding box center [147, 130] width 163 height 28
type input "copy"
click at [374, 18] on input "text" at bounding box center [781, 20] width 902 height 28
drag, startPoint x: 363, startPoint y: 21, endPoint x: 458, endPoint y: 23, distance: 95.0
click at [458, 23] on input "Copy" at bounding box center [781, 20] width 902 height 28
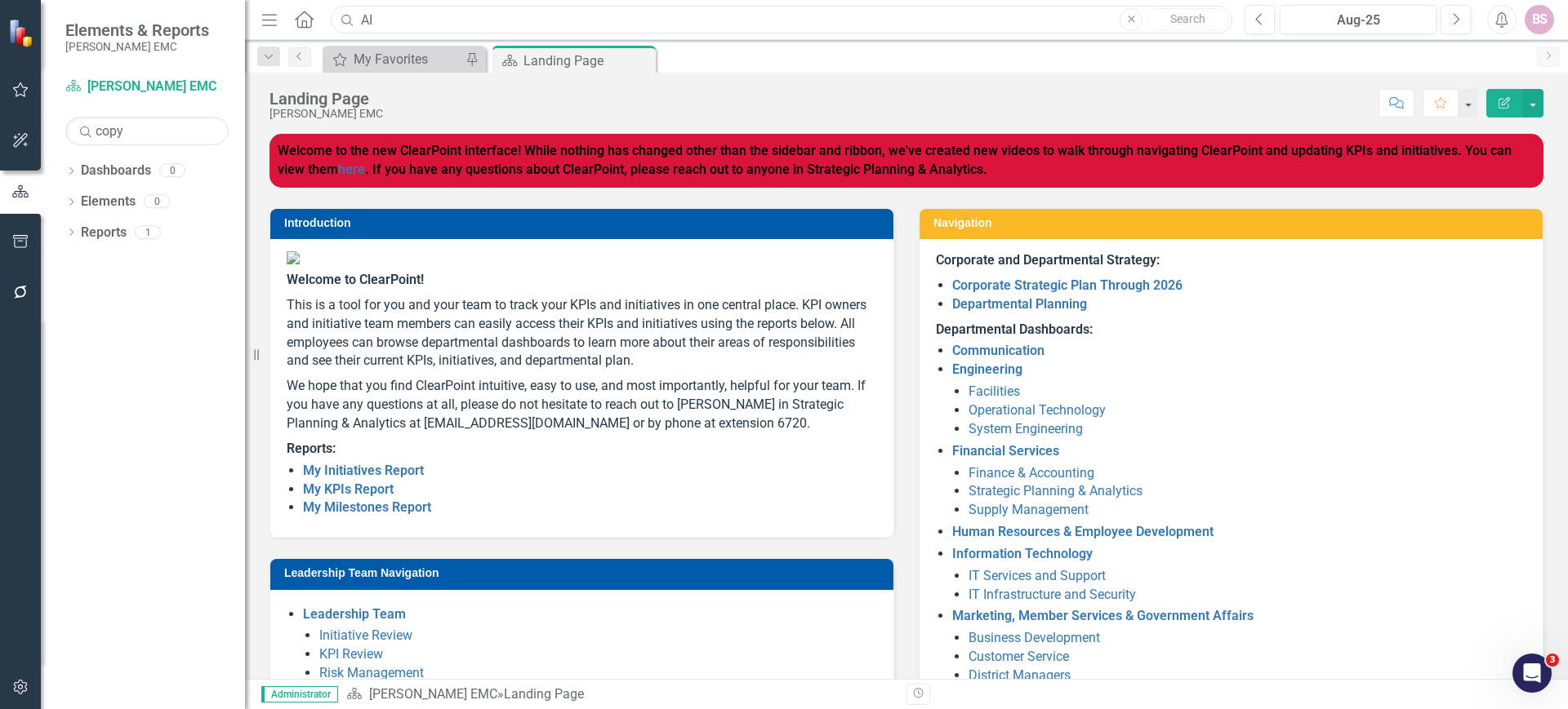
drag, startPoint x: 422, startPoint y: 20, endPoint x: 325, endPoint y: 16, distance: 97.1
click at [325, 16] on div "Menu Home Search AI Close Search" at bounding box center [743, 20] width 971 height 31
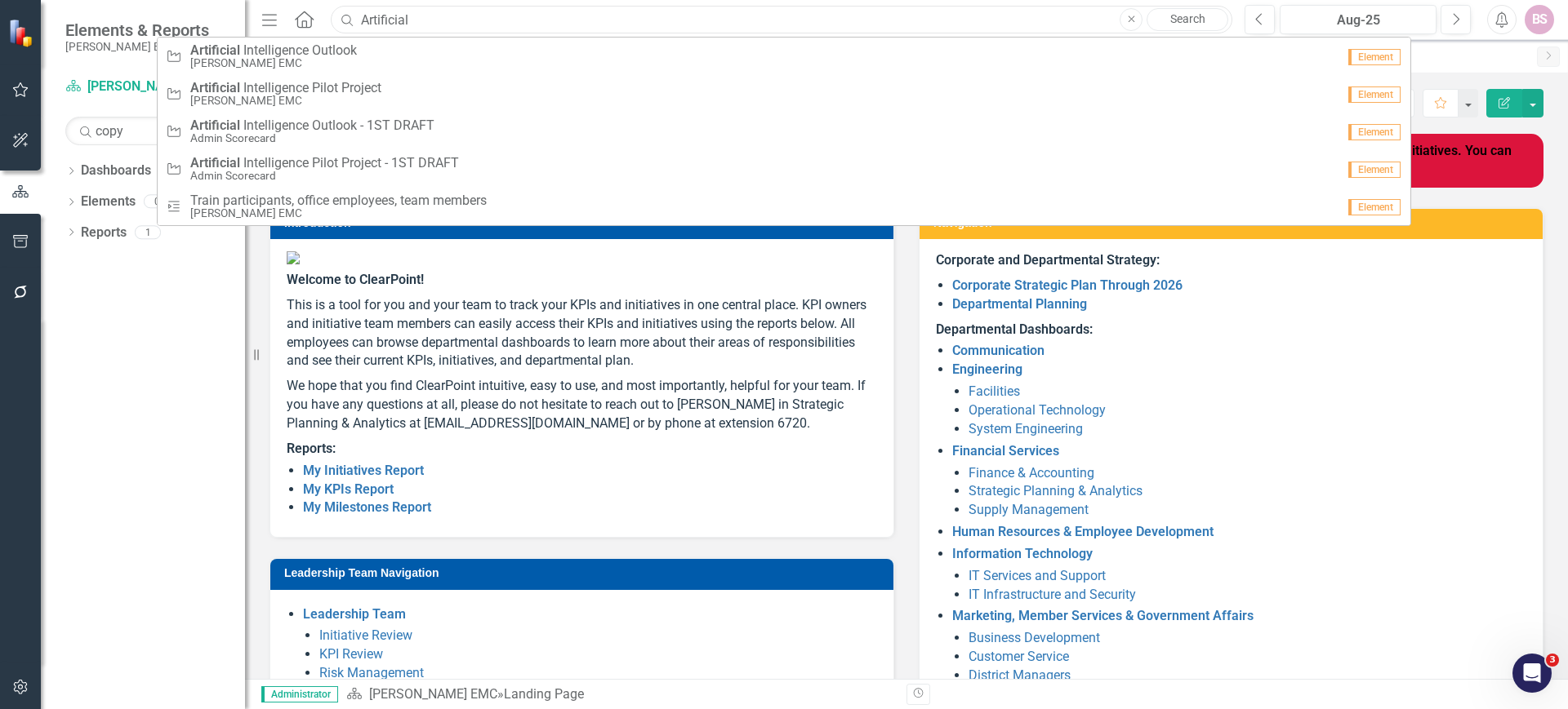
type input "Artificial"
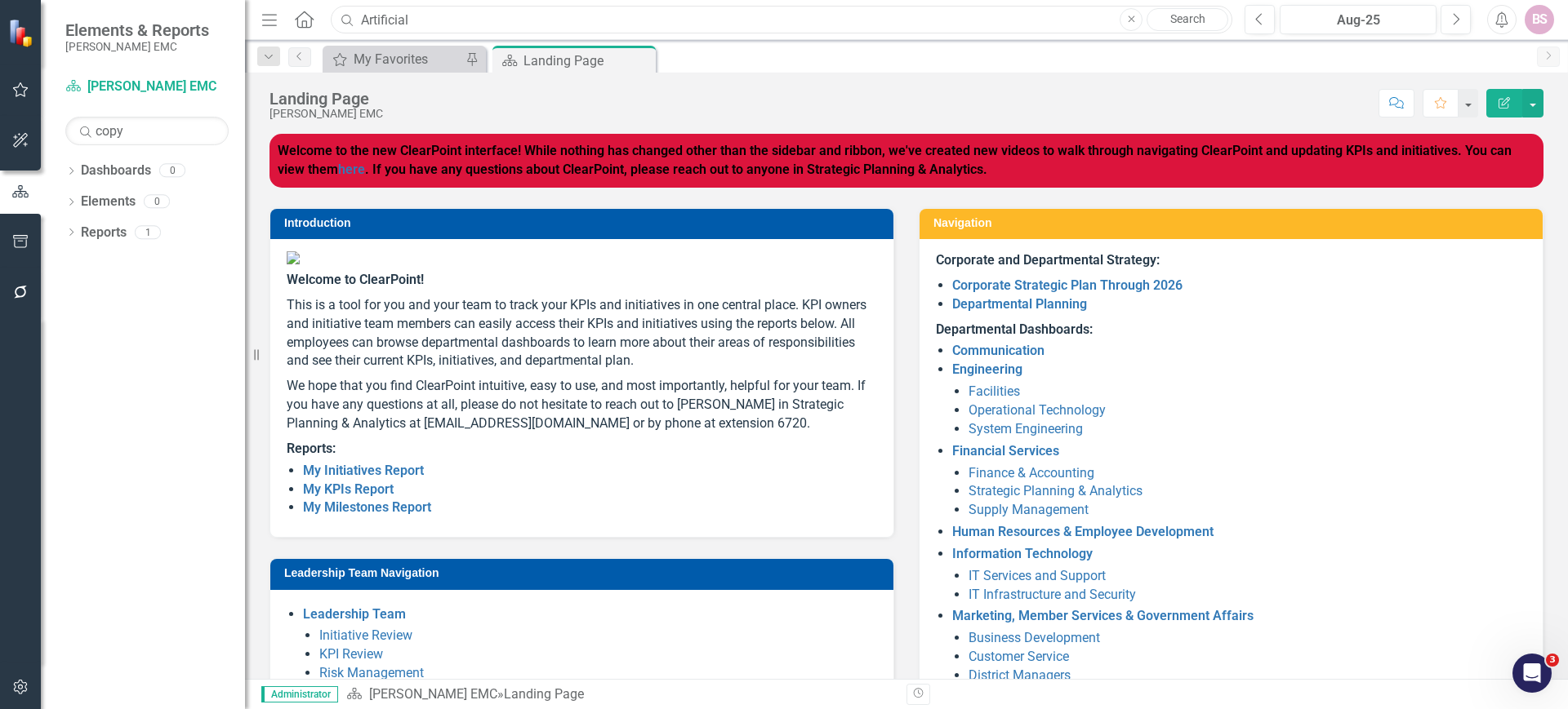
click at [437, 21] on input "Artificial" at bounding box center [781, 20] width 902 height 28
click at [1216, 21] on link "Search" at bounding box center [1187, 20] width 82 height 23
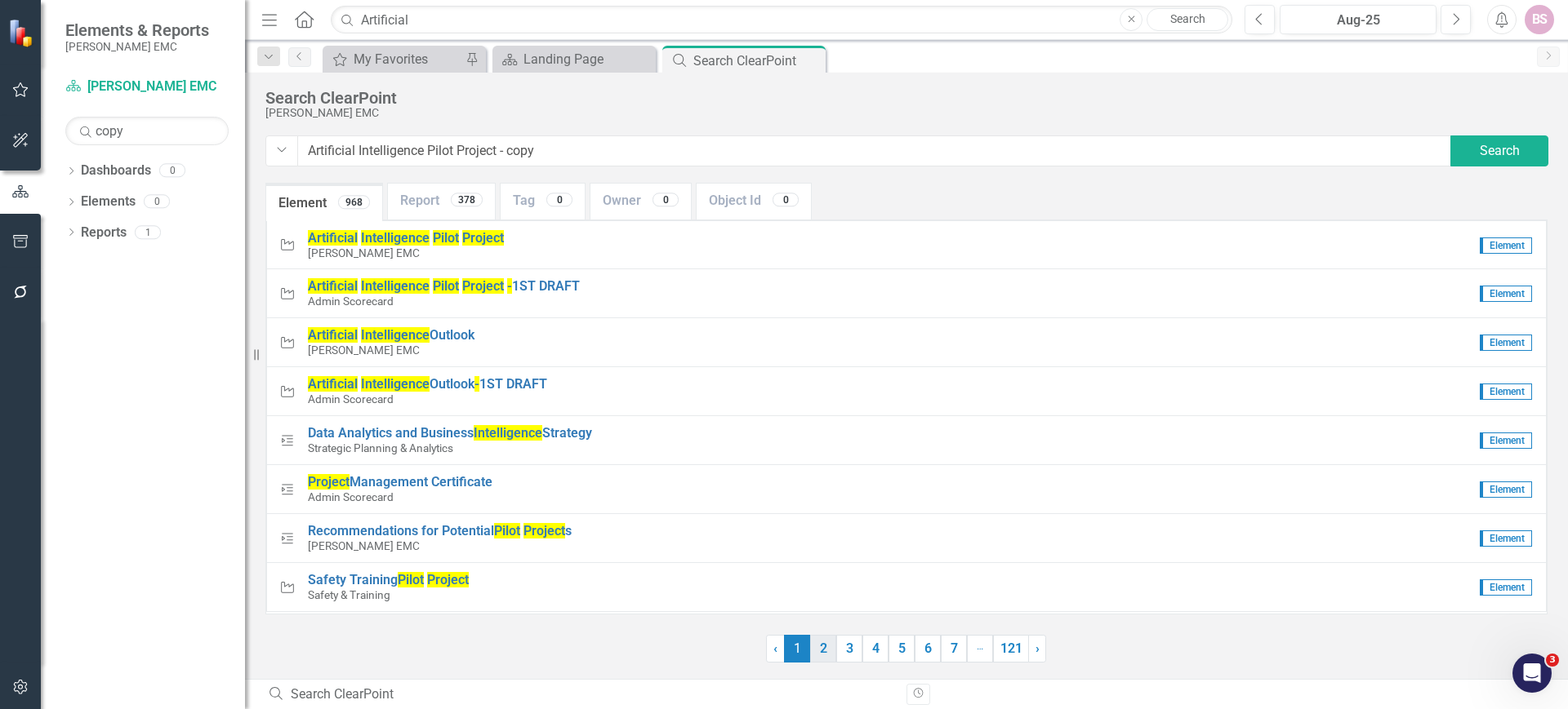
click at [819, 654] on link "2" at bounding box center [823, 649] width 26 height 27
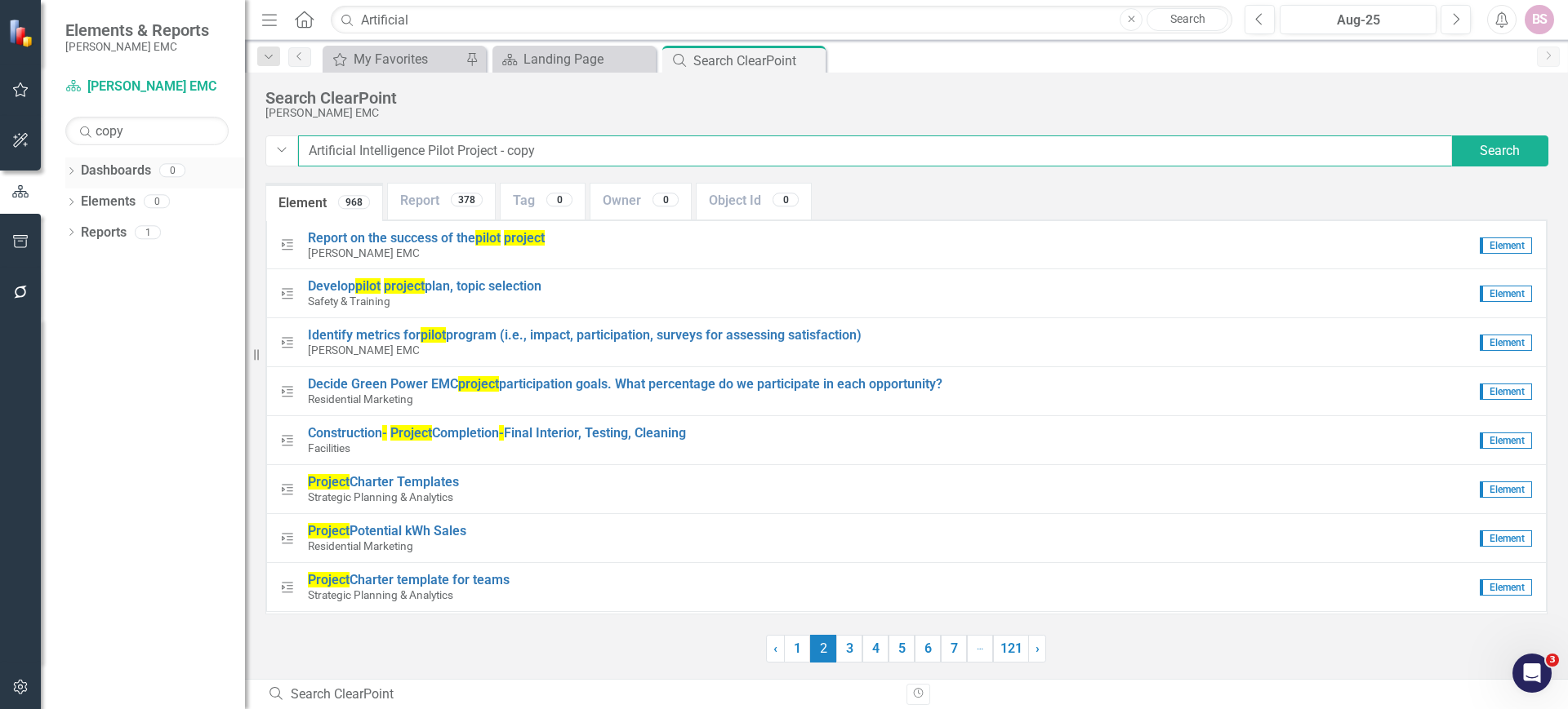
drag, startPoint x: 576, startPoint y: 155, endPoint x: 132, endPoint y: 173, distance: 444.4
click at [132, 173] on div "Elements & Reports Jackson EMC Dashboard Jackson EMC Search copy Sorry, no resu…" at bounding box center [784, 354] width 1568 height 709
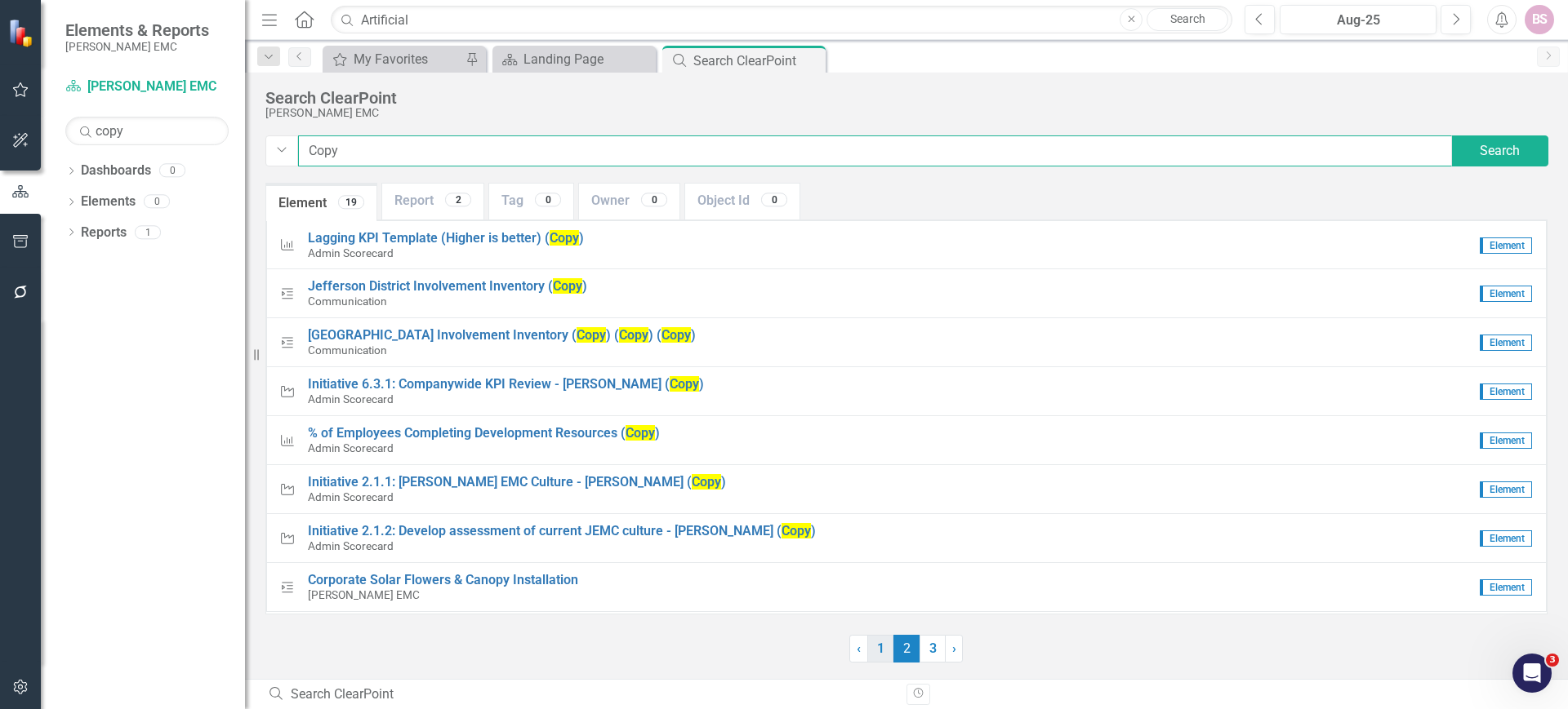
type input "Copy"
click at [873, 647] on link "1" at bounding box center [880, 649] width 26 height 27
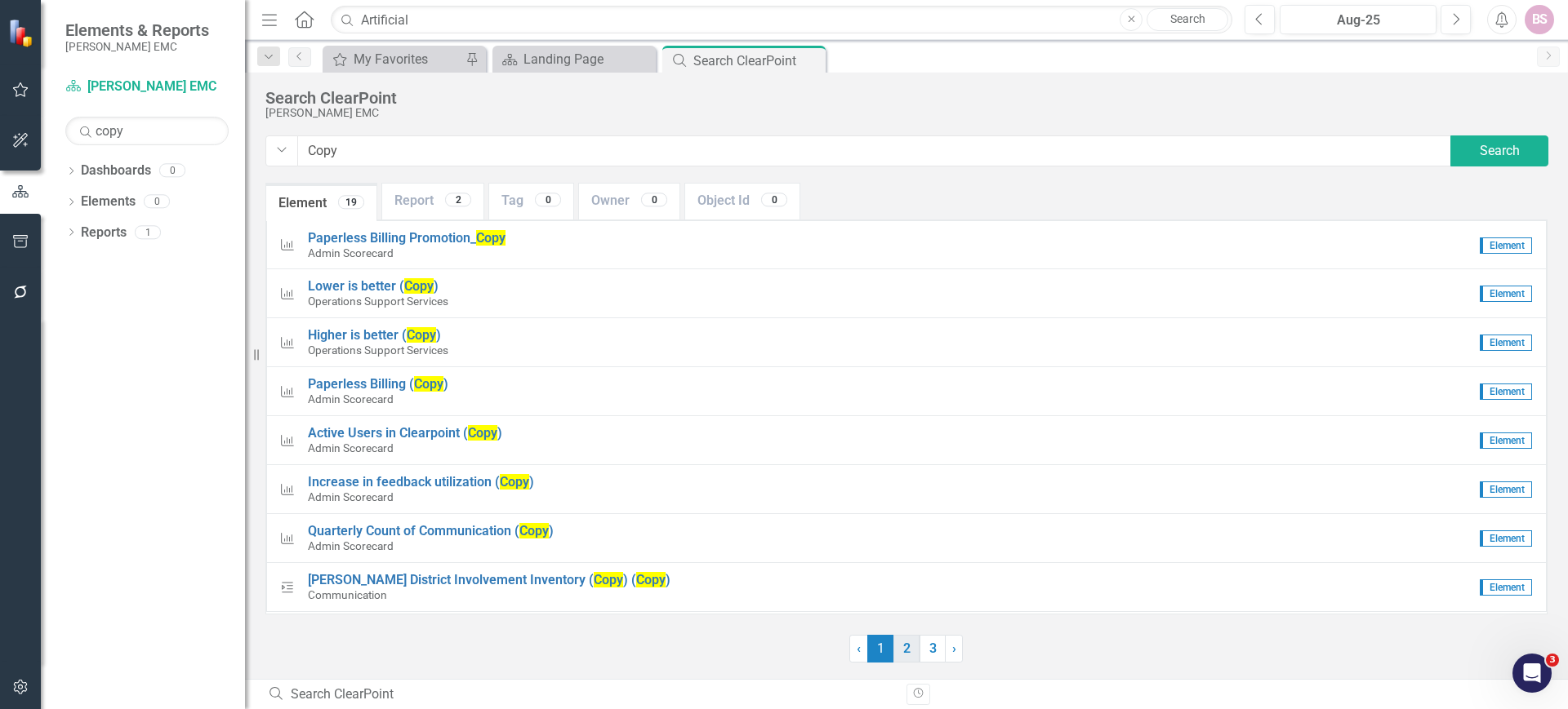
click at [909, 655] on link "2" at bounding box center [906, 649] width 26 height 27
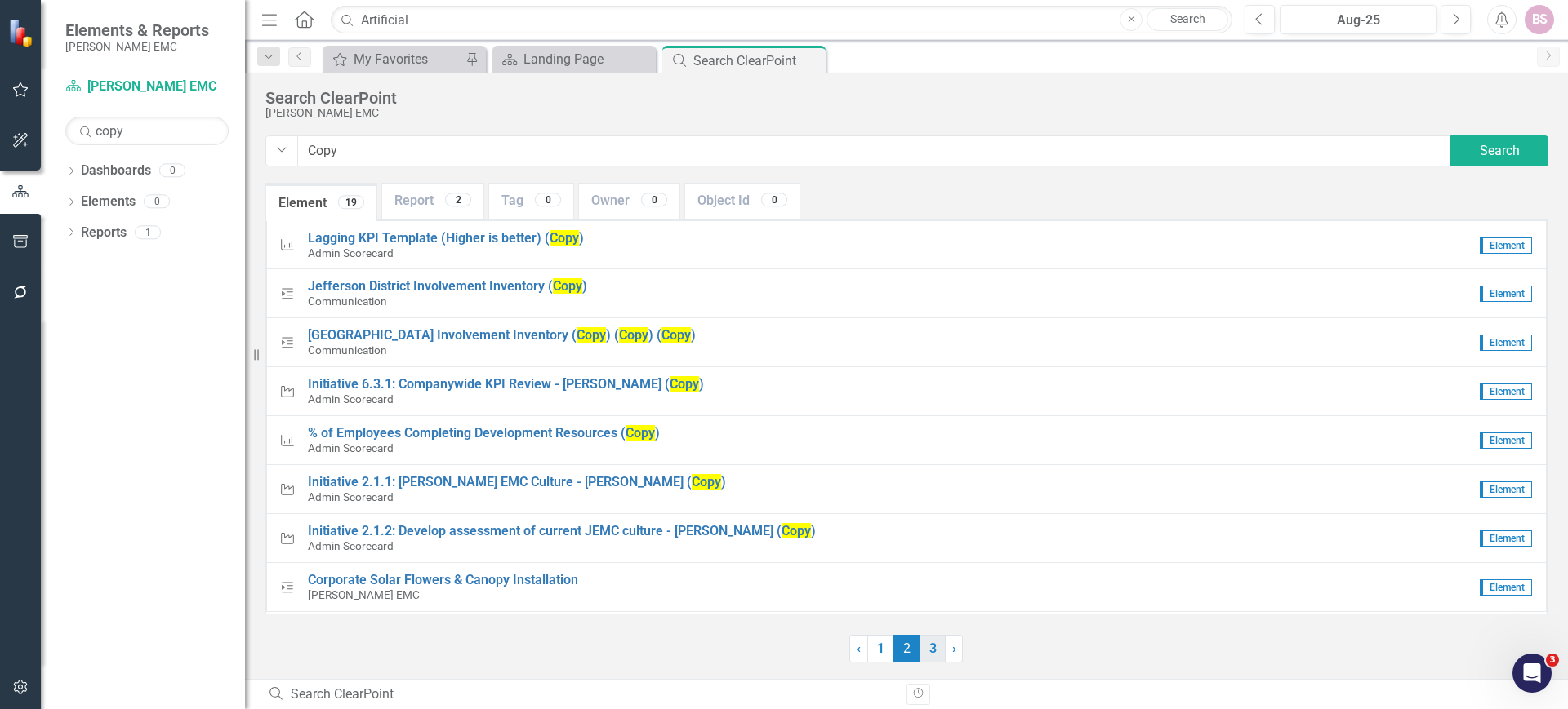
click at [934, 651] on link "3" at bounding box center [933, 649] width 26 height 27
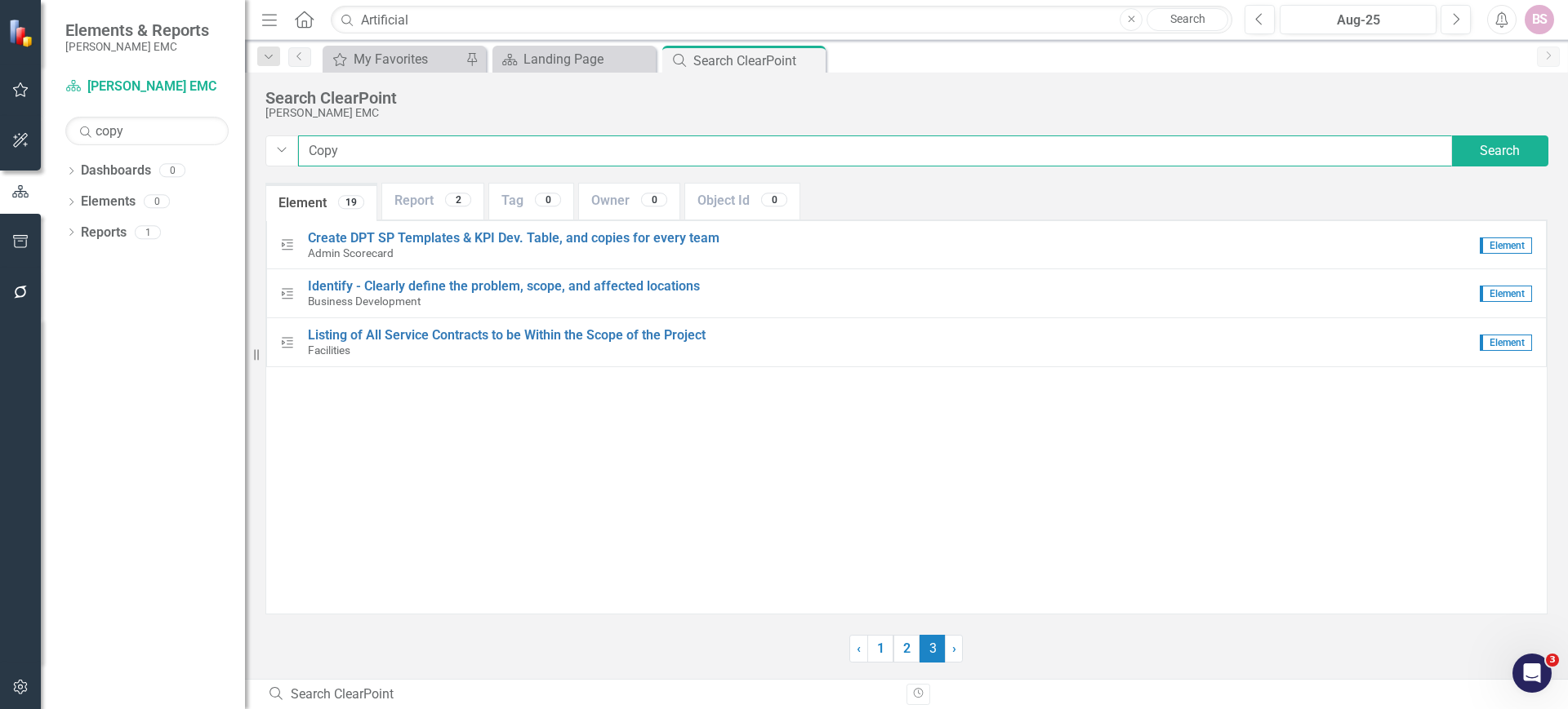
drag, startPoint x: 374, startPoint y: 143, endPoint x: 217, endPoint y: 124, distance: 158.1
click at [217, 124] on div "Elements & Reports Jackson EMC Dashboard Jackson EMC Search copy Sorry, no resu…" at bounding box center [784, 354] width 1568 height 709
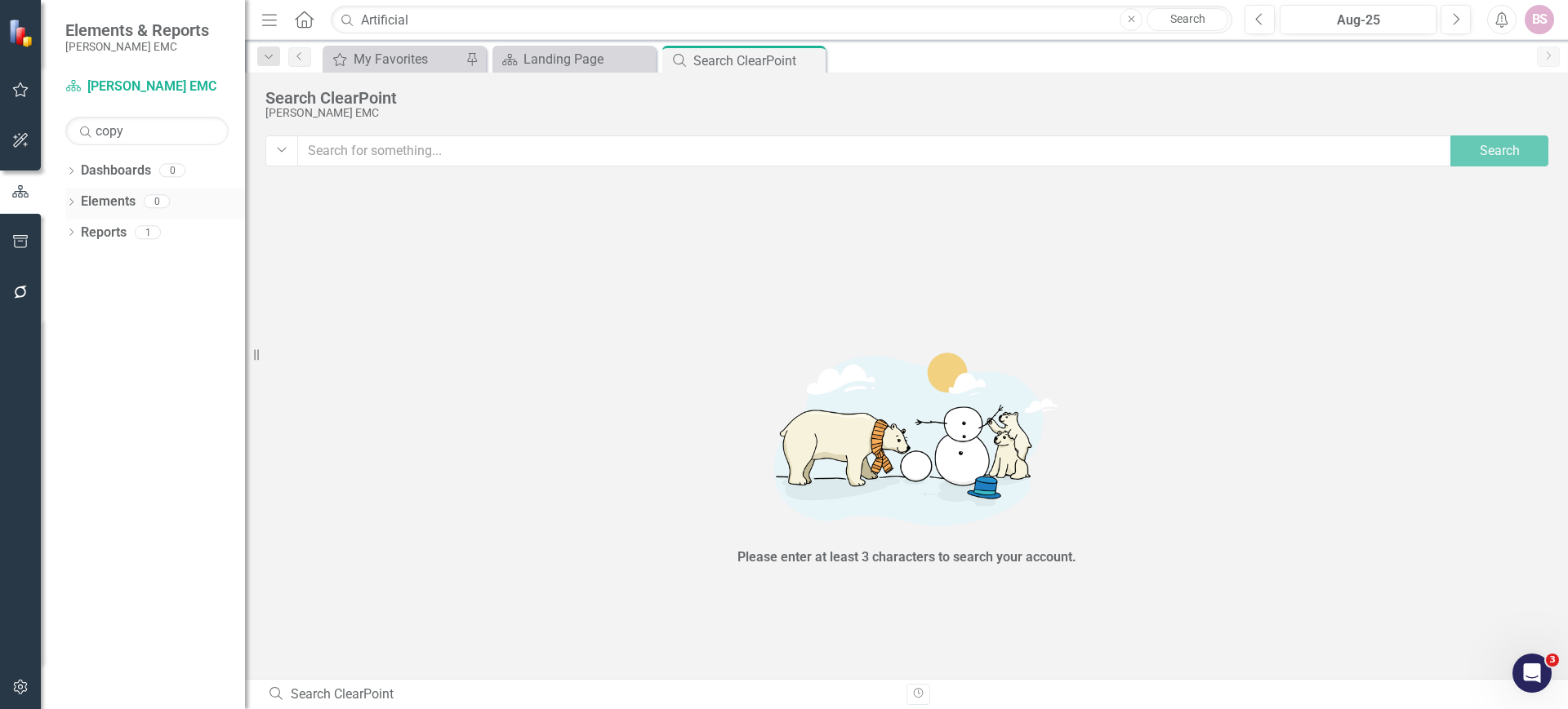
click at [98, 203] on link "Elements" at bounding box center [108, 202] width 55 height 19
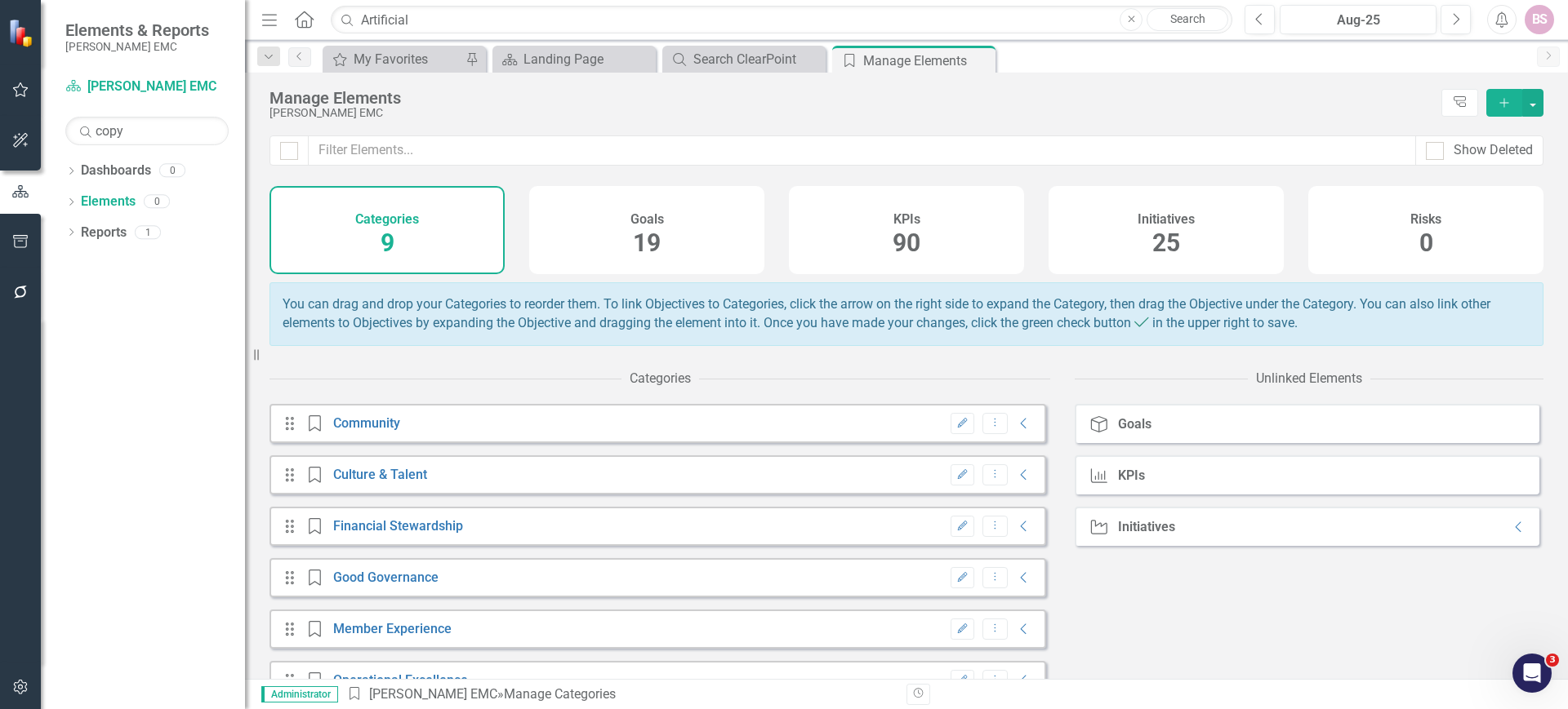
click at [1128, 247] on div "Initiatives 25" at bounding box center [1166, 230] width 235 height 88
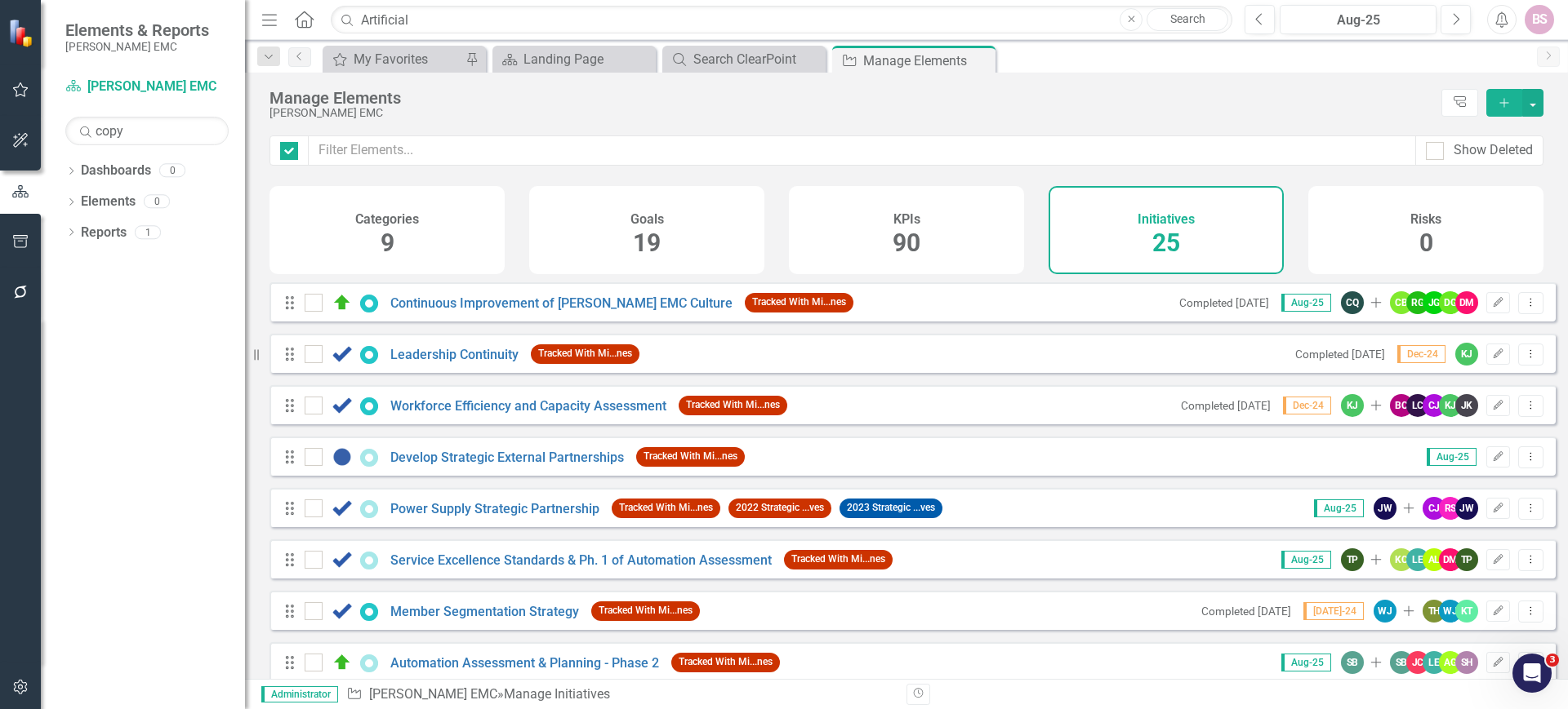
checkbox input "false"
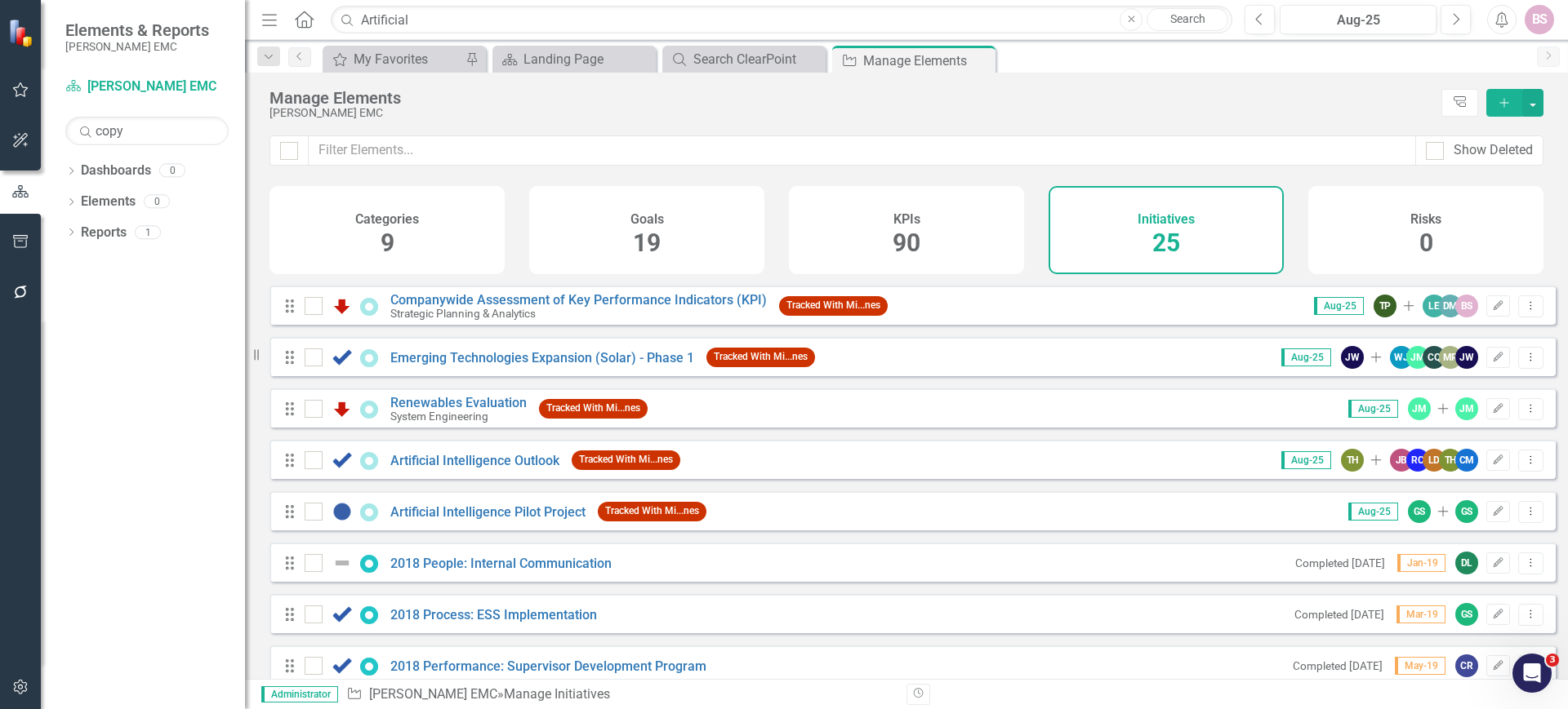
scroll to position [510, 0]
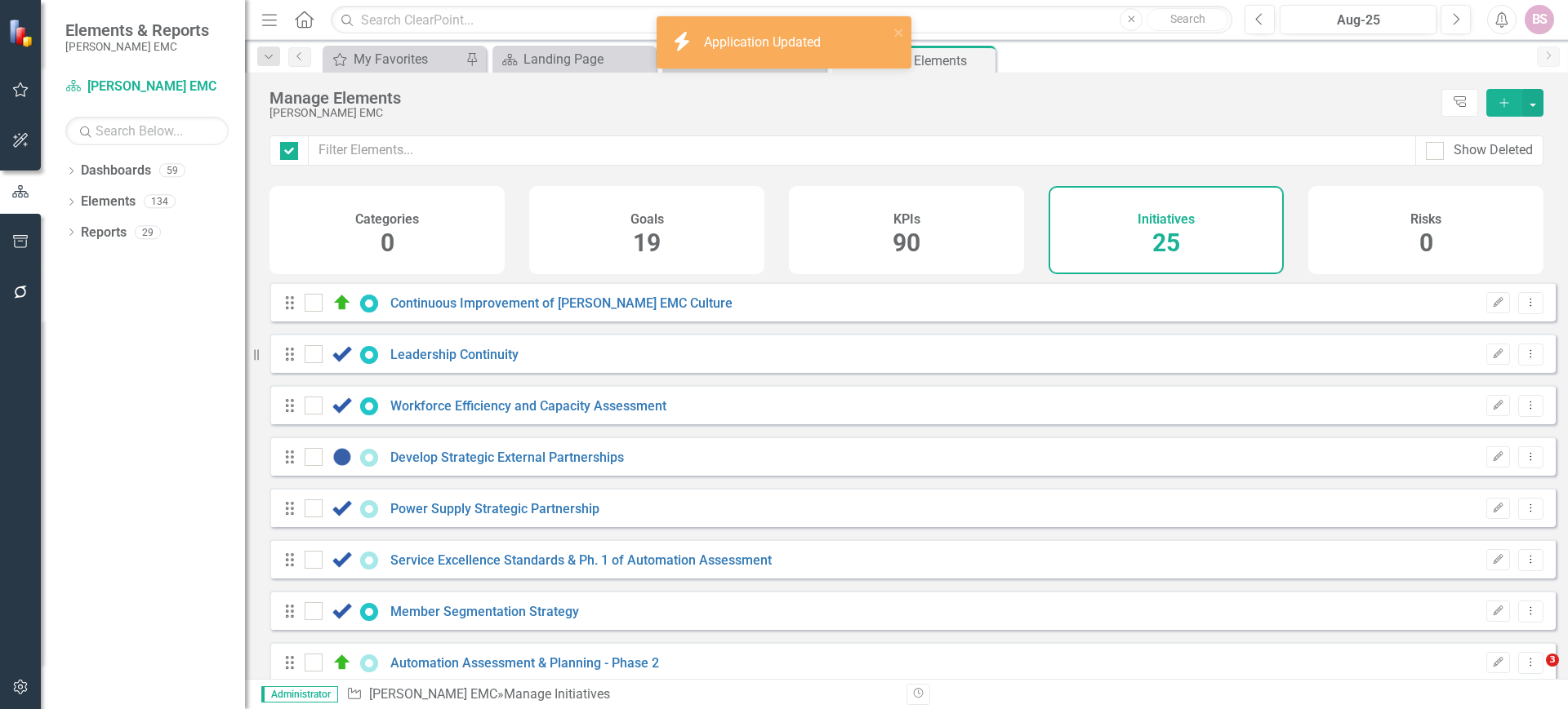
checkbox input "false"
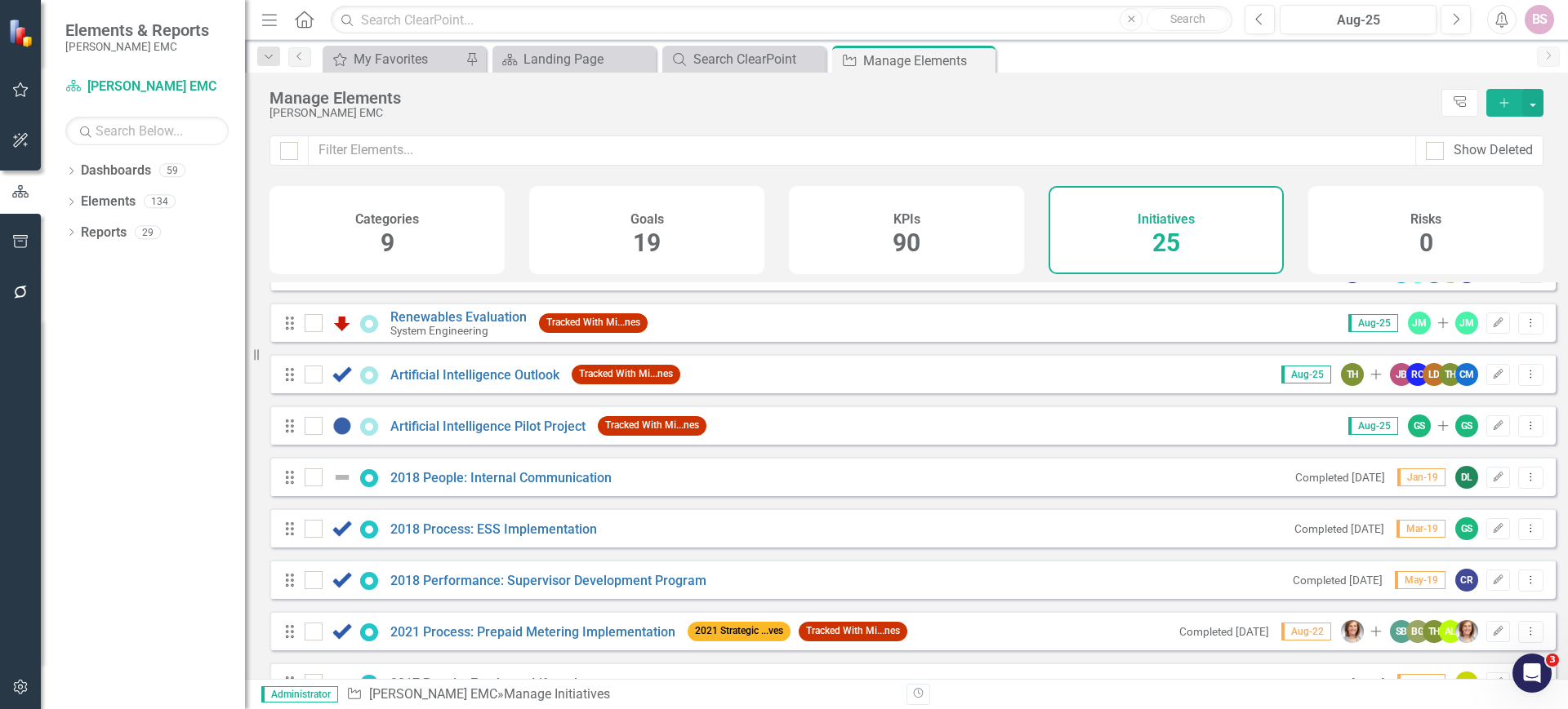
scroll to position [493, 0]
click at [1524, 432] on icon "Dropdown Menu" at bounding box center [1531, 427] width 14 height 10
click at [1474, 524] on link "Copy Duplicate Initiative" at bounding box center [1457, 526] width 146 height 30
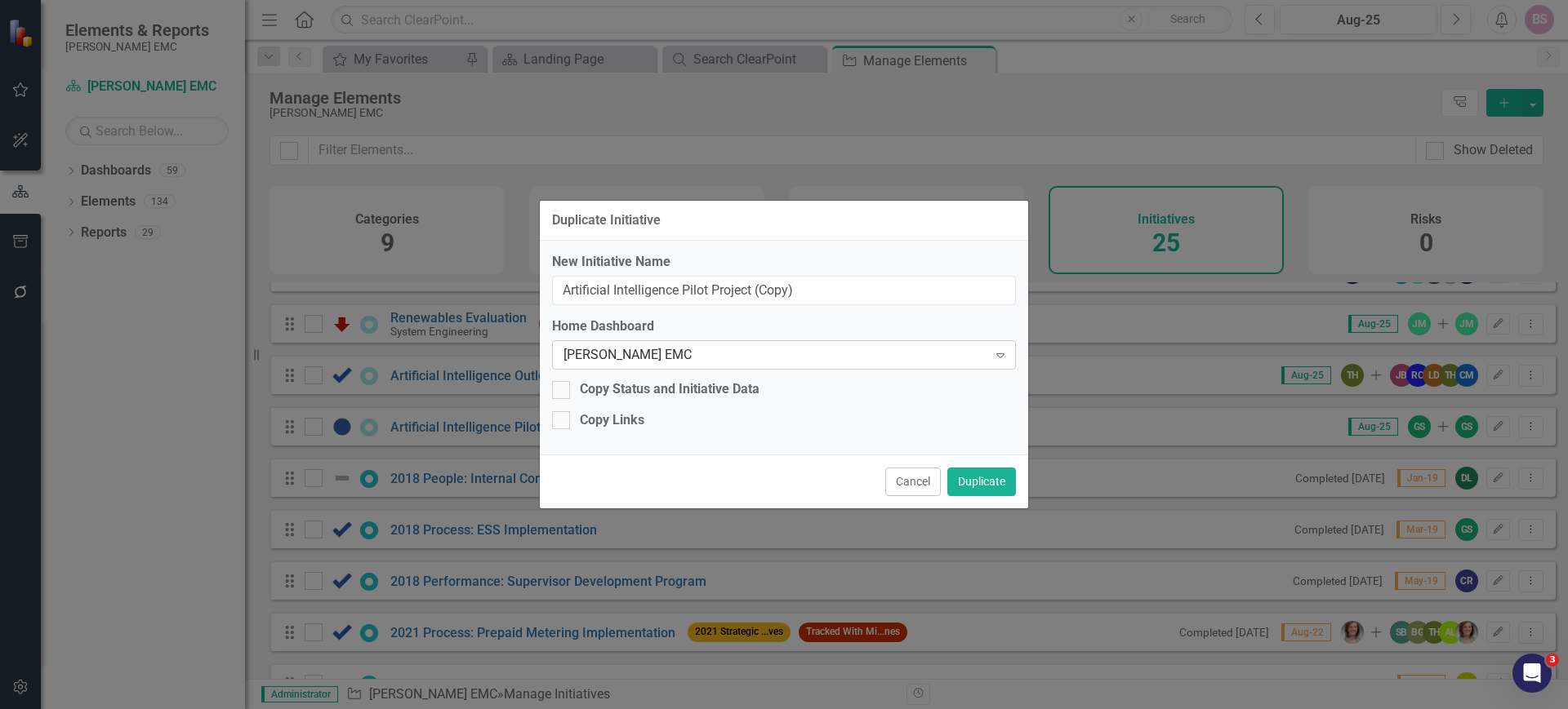
click at [618, 353] on div "[PERSON_NAME] EMC" at bounding box center [775, 355] width 424 height 19
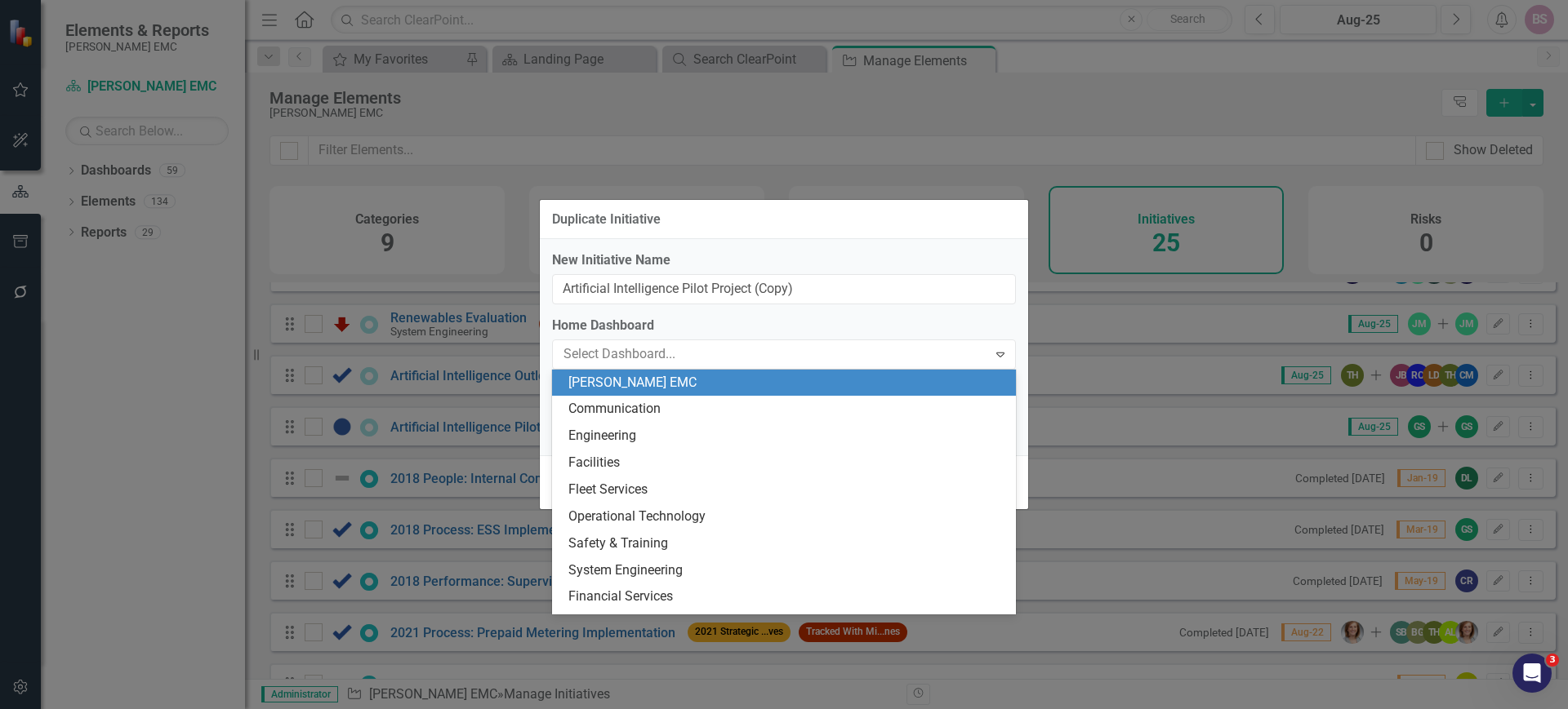
click at [669, 385] on div "[PERSON_NAME] EMC" at bounding box center [787, 384] width 438 height 19
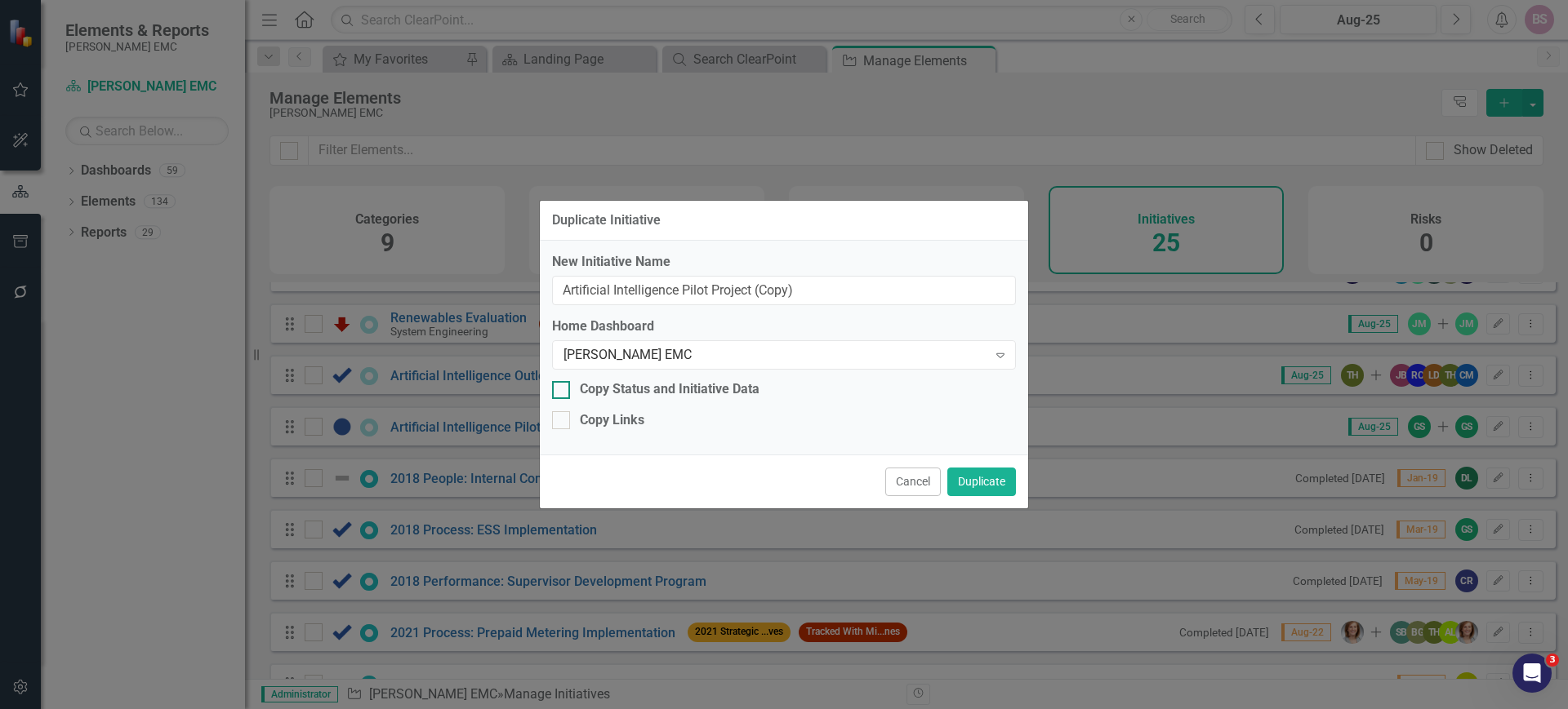
click at [668, 385] on div "Copy Status and Initiative Data" at bounding box center [669, 390] width 179 height 19
click at [562, 385] on input "Copy Status and Initiative Data" at bounding box center [557, 386] width 10 height 10
checkbox input "true"
click at [983, 483] on button "Duplicate" at bounding box center [982, 482] width 69 height 28
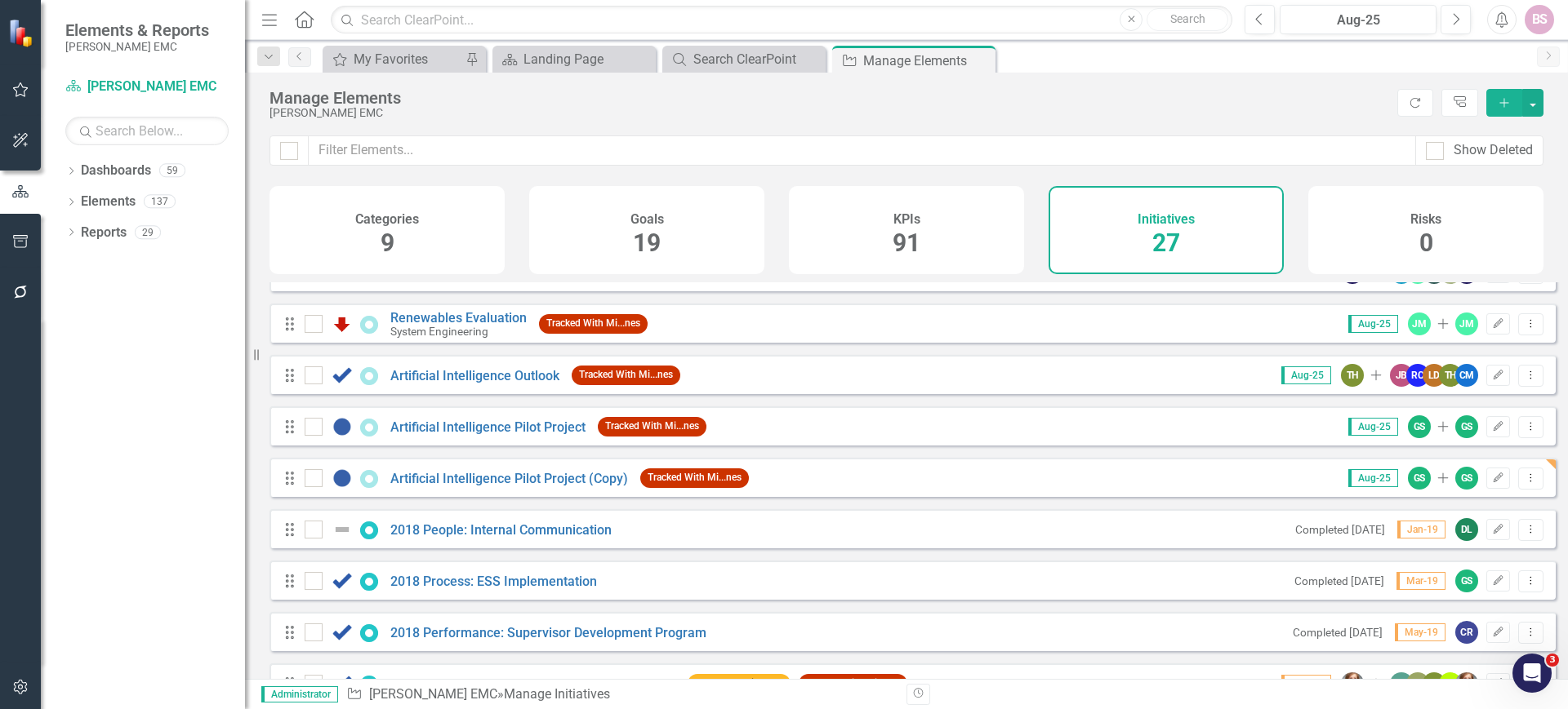
click at [745, 122] on div "Manage Elements [PERSON_NAME] EMC Refresh Tree Explorer Add" at bounding box center [906, 104] width 1323 height 63
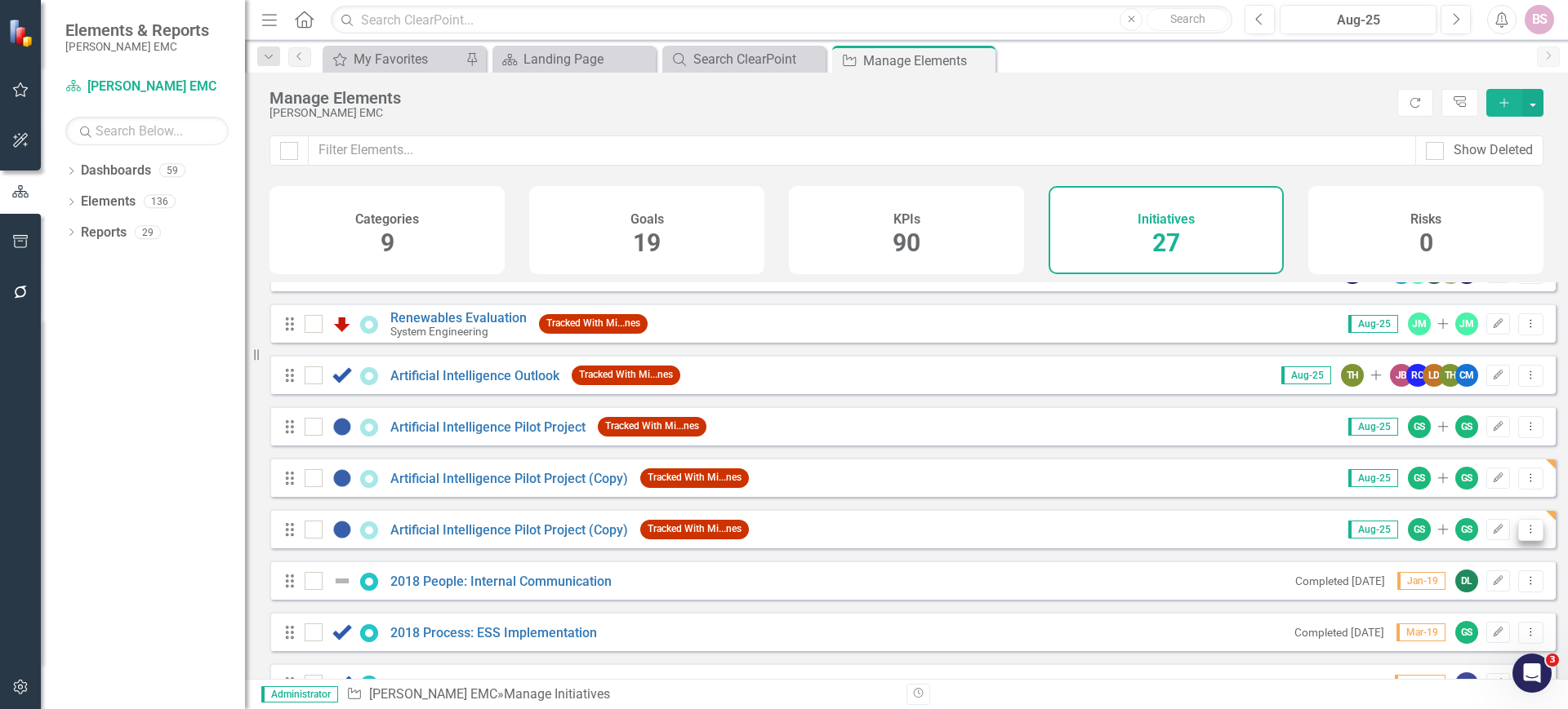
click at [1524, 535] on icon "Dropdown Menu" at bounding box center [1531, 530] width 14 height 10
click at [1455, 657] on link "Trash Delete Initiative" at bounding box center [1457, 659] width 146 height 30
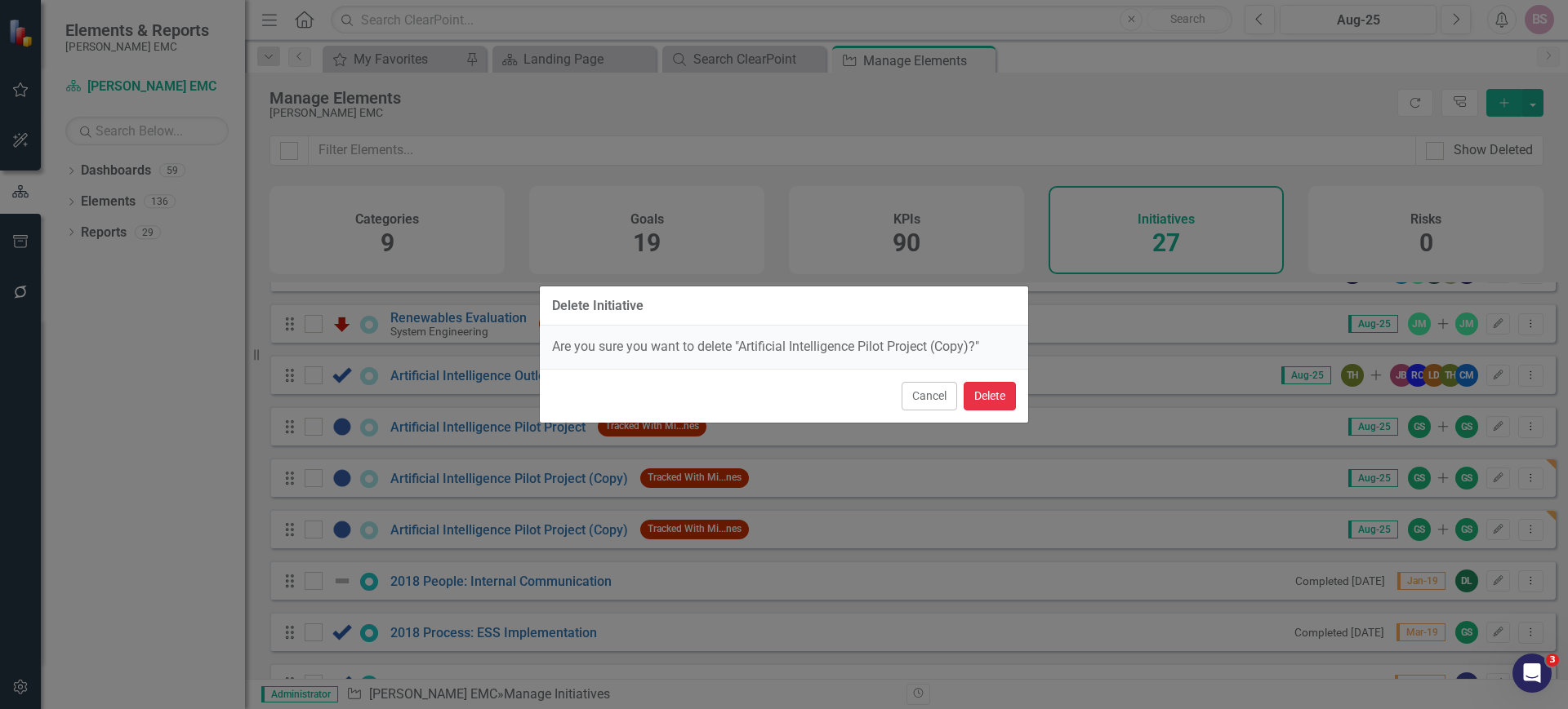
click at [977, 385] on button "Delete" at bounding box center [989, 396] width 52 height 28
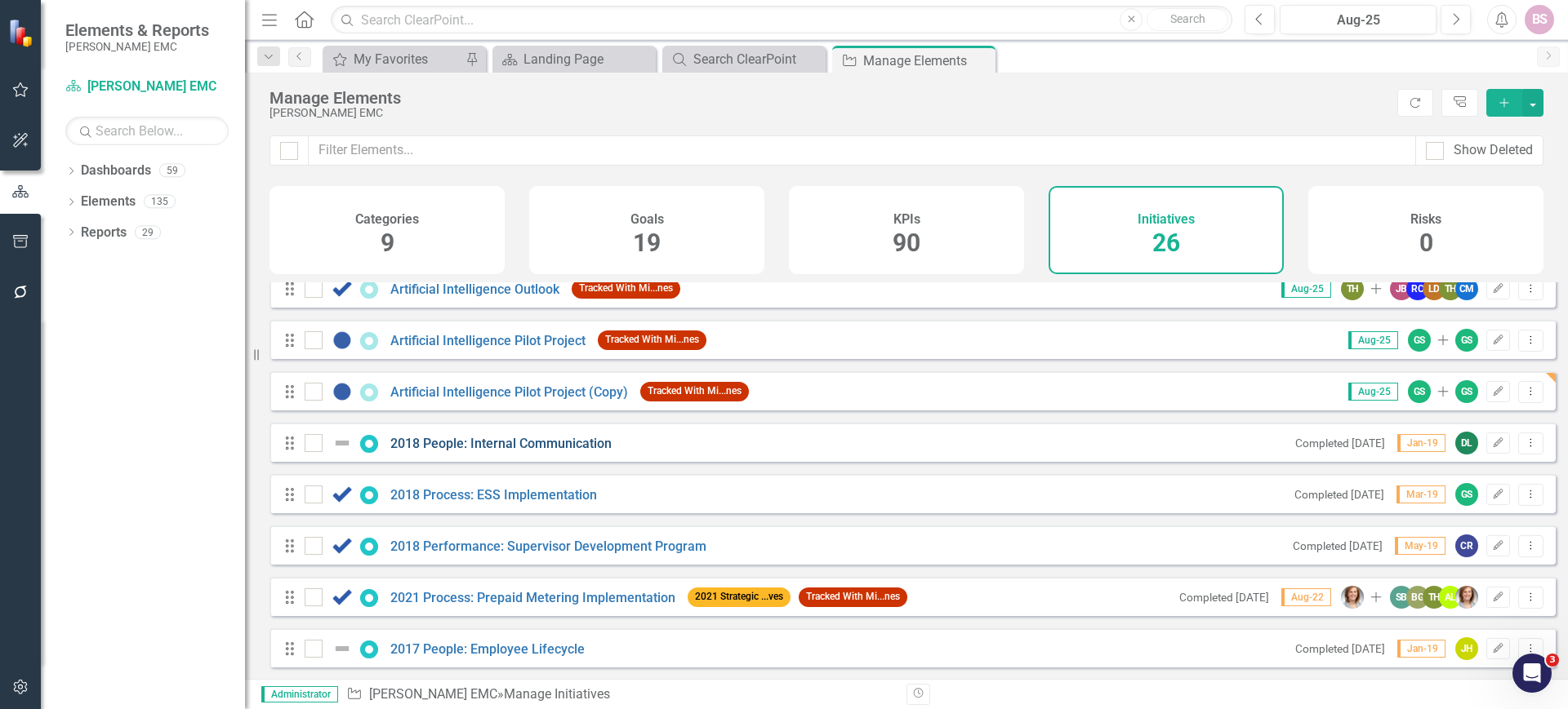
scroll to position [544, 0]
